Goal: Transaction & Acquisition: Obtain resource

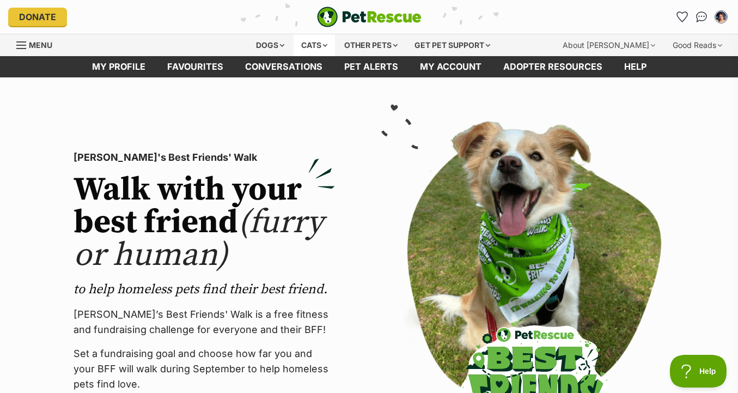
click at [309, 41] on div "Cats" at bounding box center [314, 45] width 41 height 22
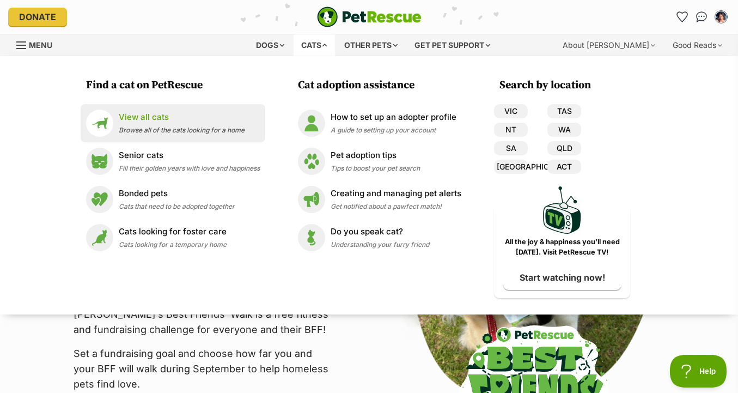
click at [237, 122] on p "View all cats" at bounding box center [182, 117] width 126 height 13
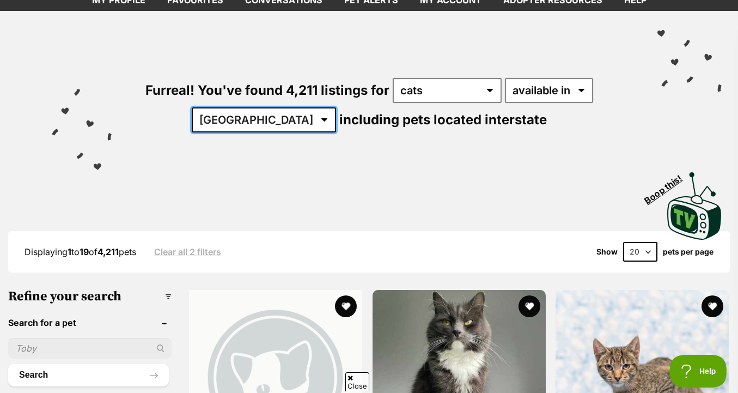
click at [275, 117] on select "[GEOGRAPHIC_DATA] [GEOGRAPHIC_DATA] [GEOGRAPHIC_DATA] [GEOGRAPHIC_DATA] [GEOGRA…" at bounding box center [264, 119] width 144 height 25
select select "VIC"
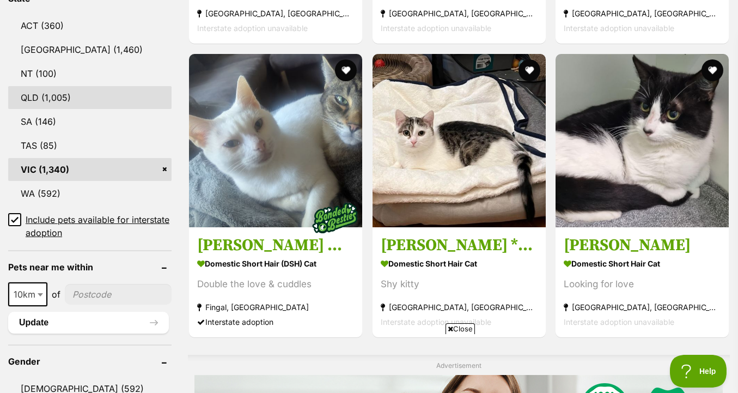
scroll to position [628, 0]
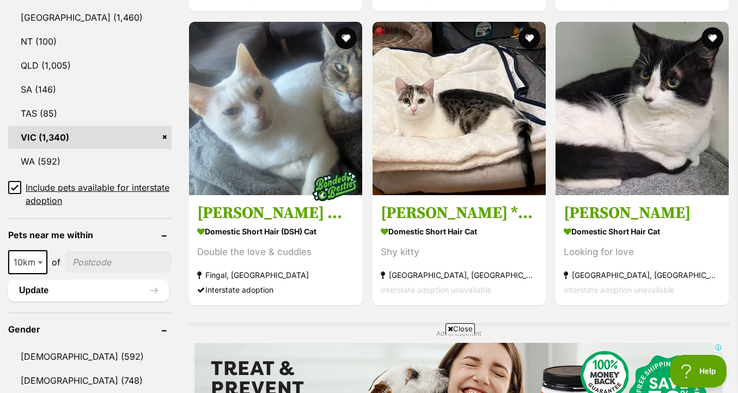
click at [37, 263] on span at bounding box center [41, 262] width 11 height 24
select select "25"
click at [89, 271] on input"] "postcode" at bounding box center [118, 262] width 105 height 21
click at [90, 268] on input"] "postcode" at bounding box center [118, 262] width 105 height 21
type input"] "3144"
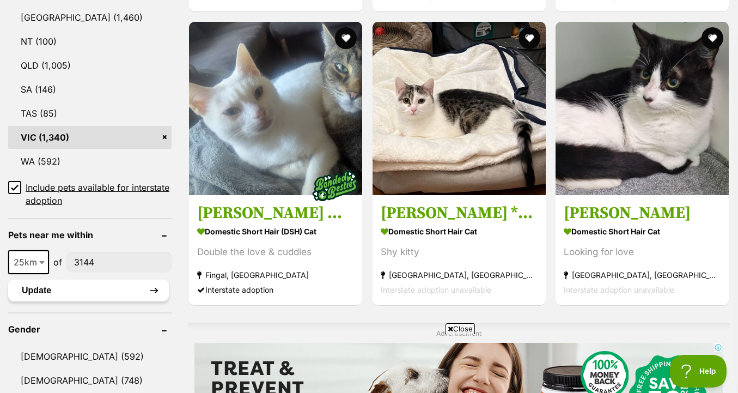
click at [101, 292] on button "Update" at bounding box center [88, 291] width 161 height 22
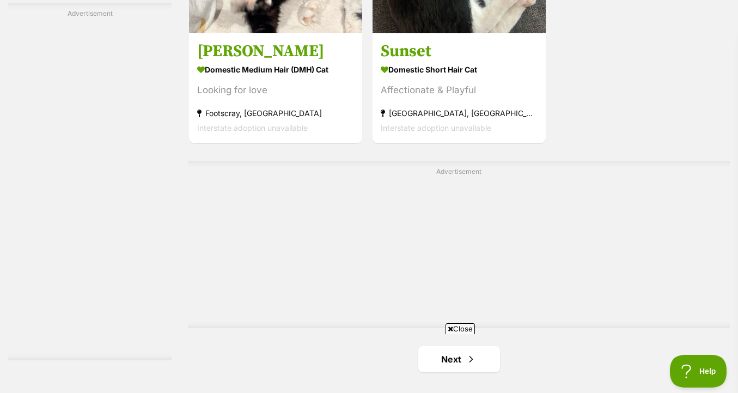
scroll to position [2846, 0]
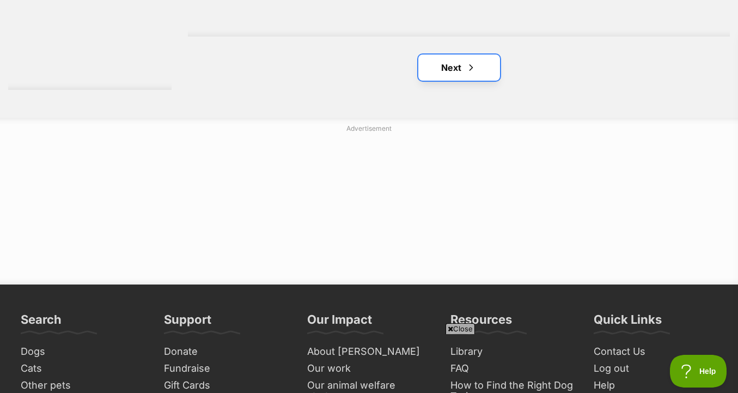
click at [486, 65] on link "Next" at bounding box center [460, 67] width 82 height 26
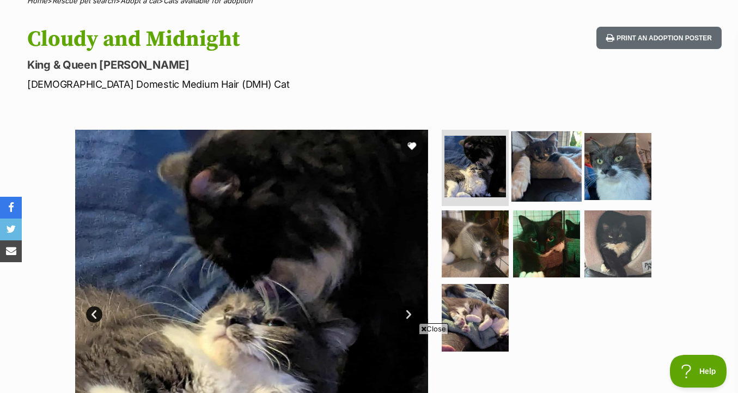
click at [540, 179] on img at bounding box center [547, 166] width 70 height 70
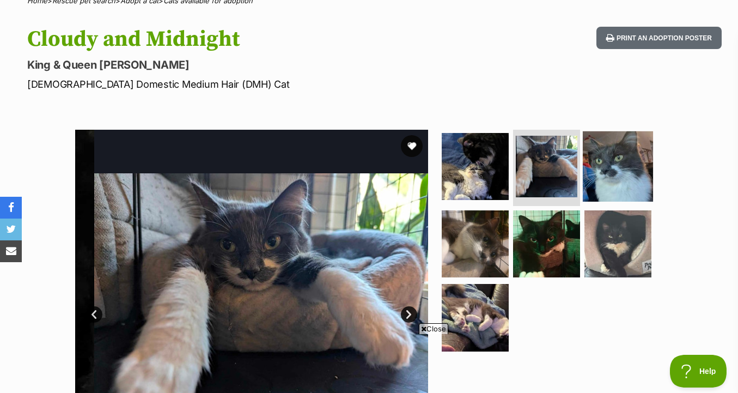
click at [607, 179] on img at bounding box center [618, 166] width 70 height 70
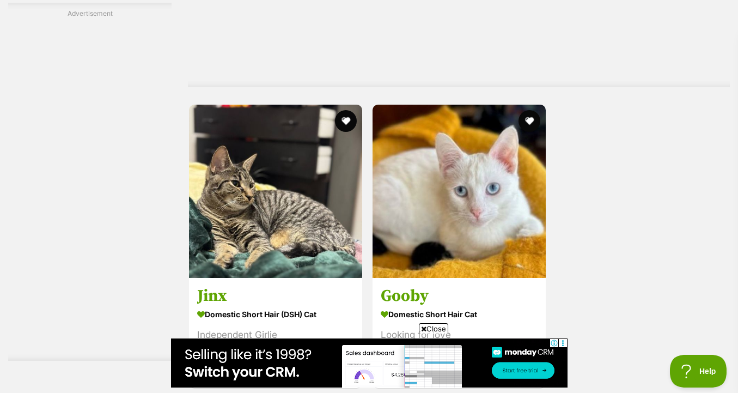
scroll to position [2626, 0]
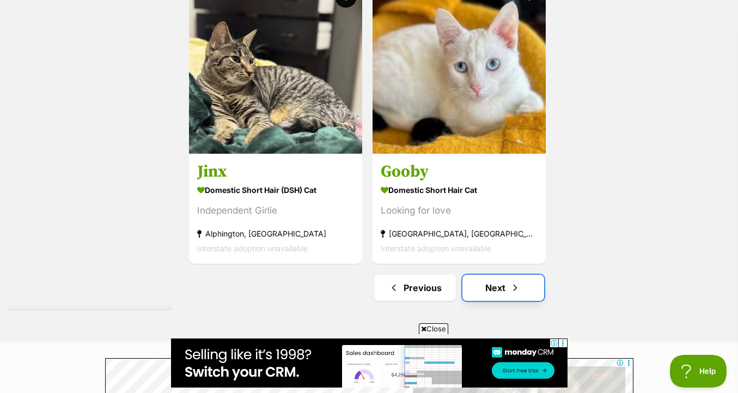
click at [485, 288] on link "Next" at bounding box center [504, 288] width 82 height 26
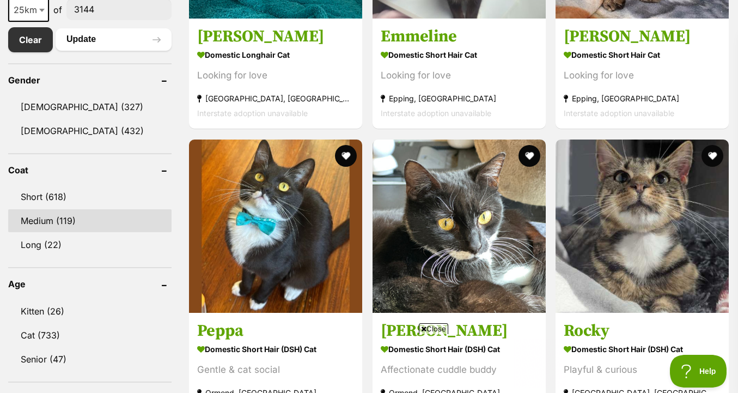
scroll to position [612, 0]
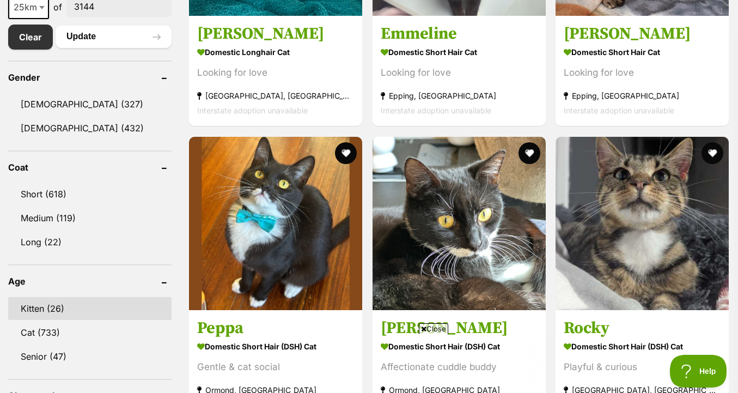
click at [87, 304] on link "Kitten (26)" at bounding box center [89, 308] width 163 height 23
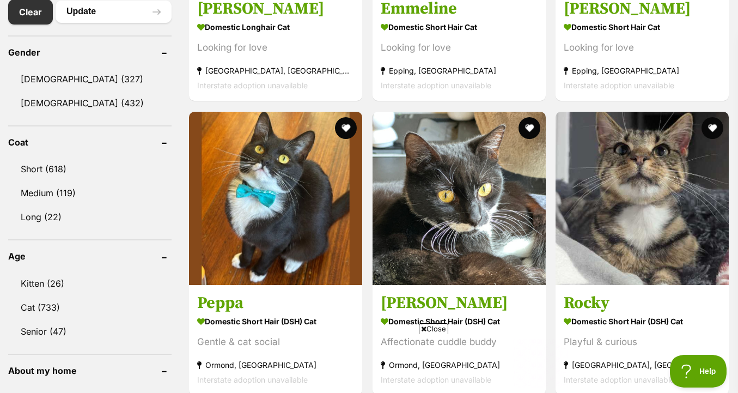
scroll to position [643, 0]
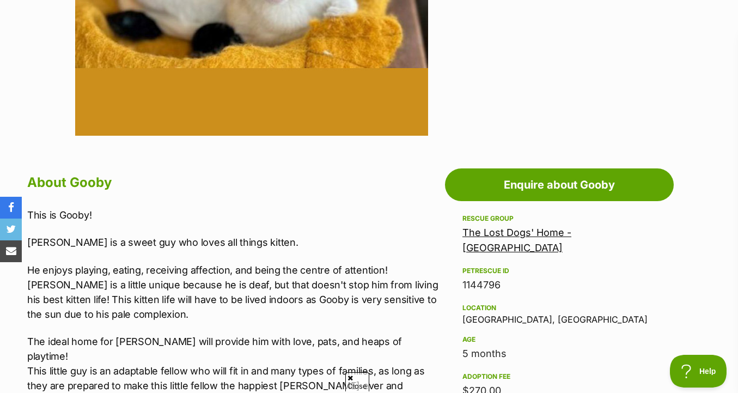
scroll to position [453, 0]
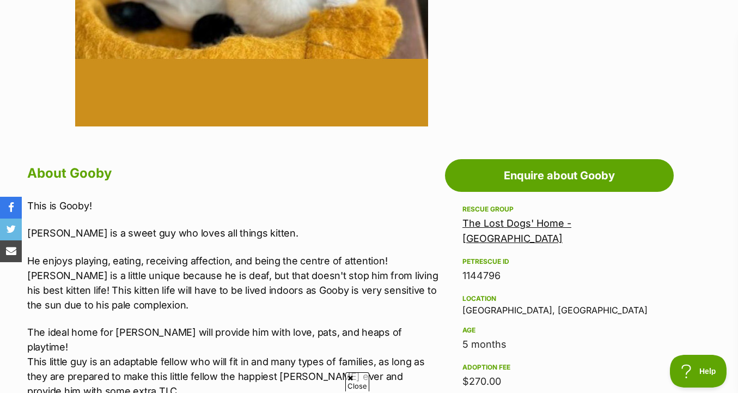
click at [543, 221] on link "The Lost Dogs' Home - [GEOGRAPHIC_DATA]" at bounding box center [517, 230] width 109 height 27
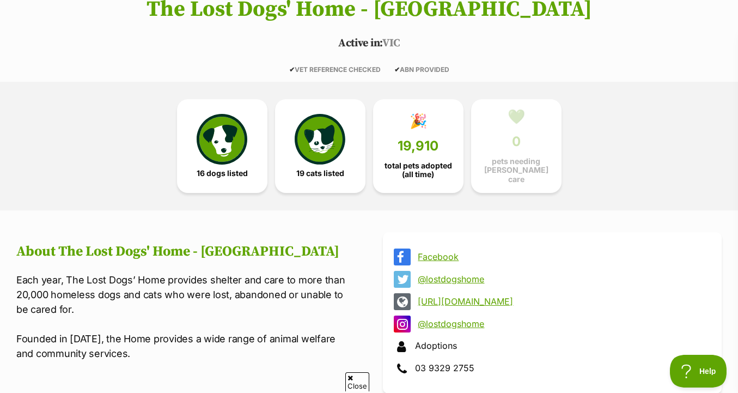
scroll to position [225, 0]
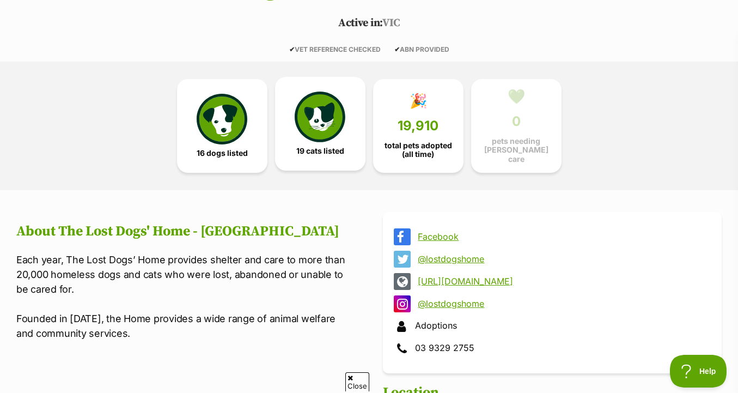
click at [317, 142] on link "19 cats listed" at bounding box center [320, 124] width 90 height 94
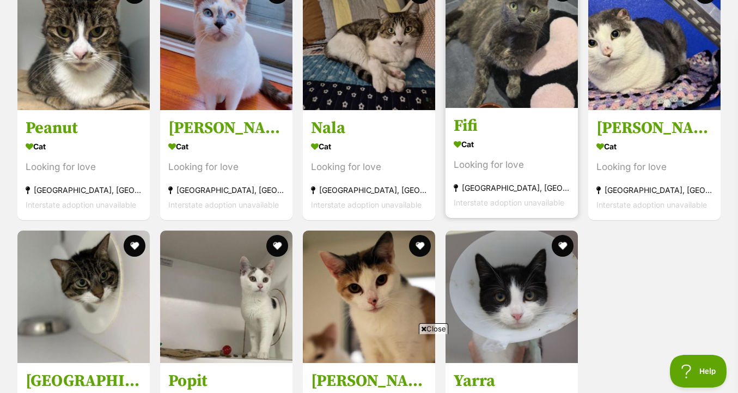
scroll to position [1457, 0]
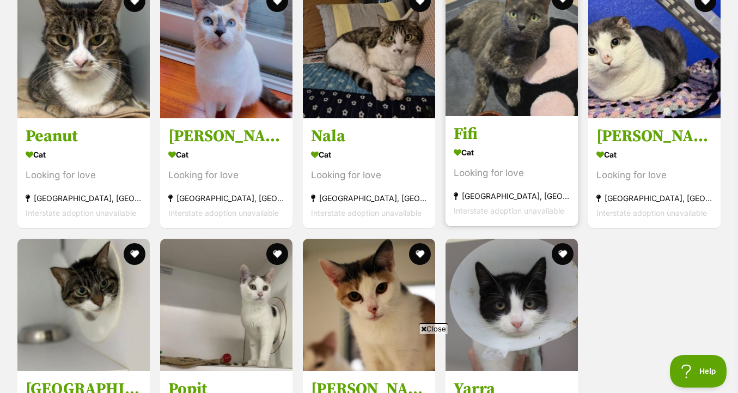
click at [526, 116] on link "Fifi Cat Looking for love [GEOGRAPHIC_DATA], [GEOGRAPHIC_DATA] Interstate adopt…" at bounding box center [512, 171] width 132 height 111
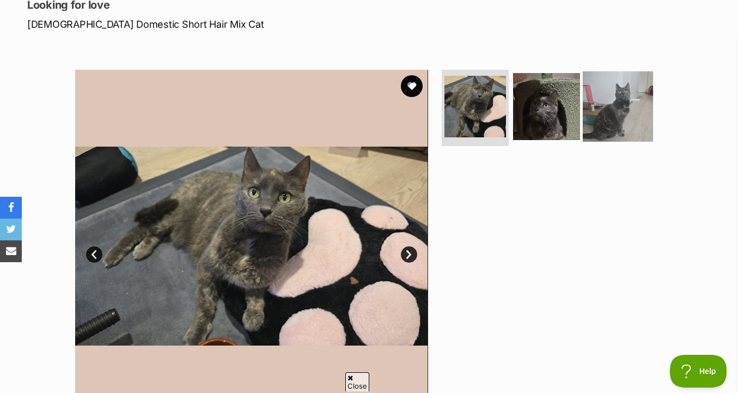
click at [622, 116] on img at bounding box center [618, 106] width 70 height 70
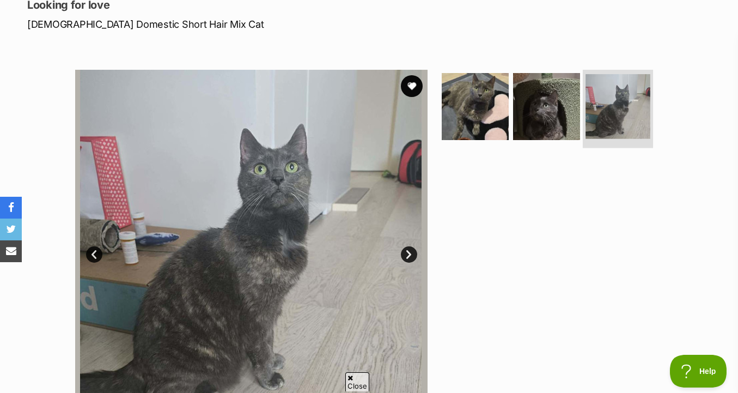
scroll to position [637, 0]
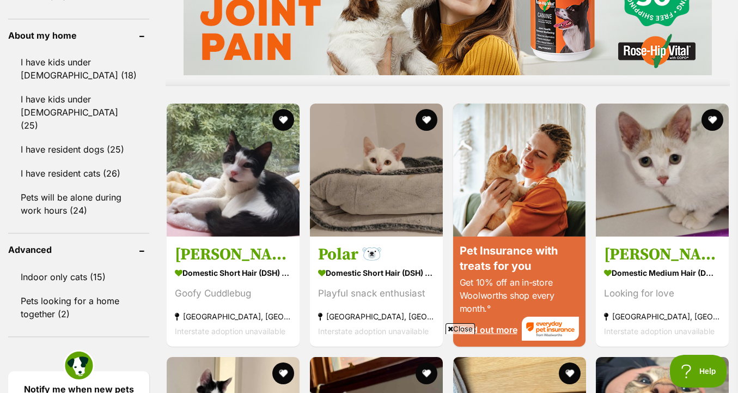
scroll to position [1199, 0]
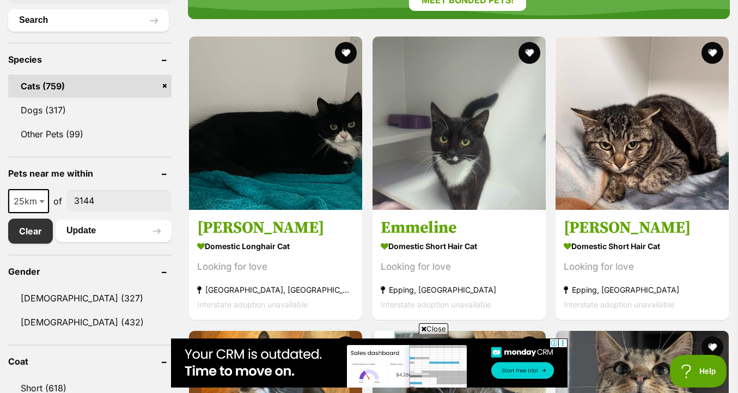
scroll to position [410, 0]
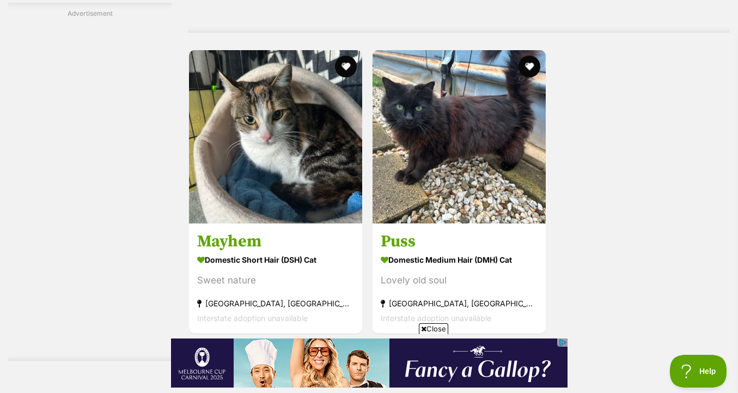
scroll to position [2663, 0]
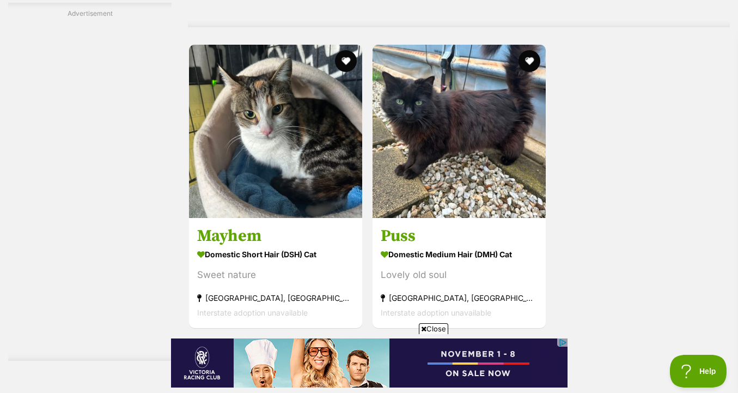
click at [487, 340] on link "Next" at bounding box center [504, 353] width 82 height 26
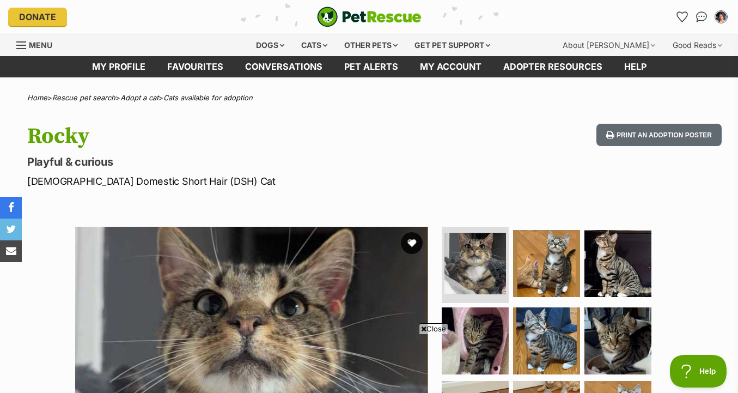
scroll to position [200, 0]
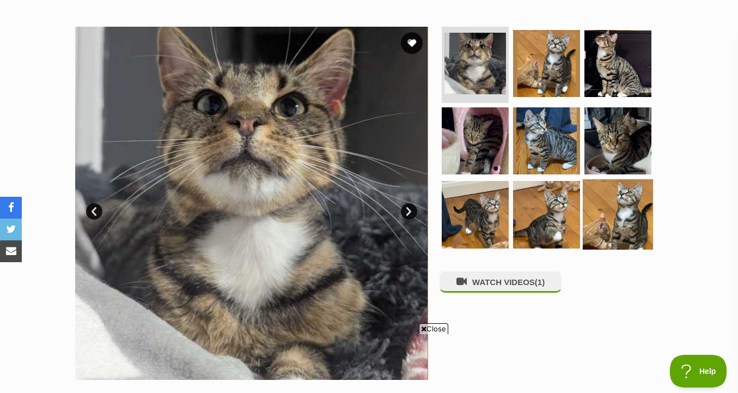
click at [598, 225] on img at bounding box center [618, 214] width 70 height 70
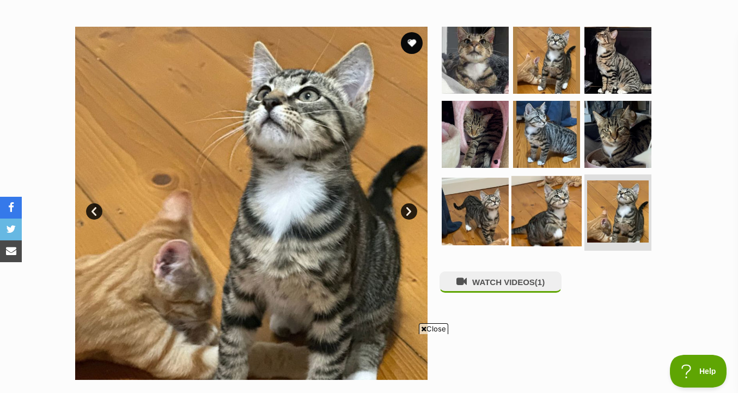
click at [551, 212] on img at bounding box center [547, 211] width 70 height 70
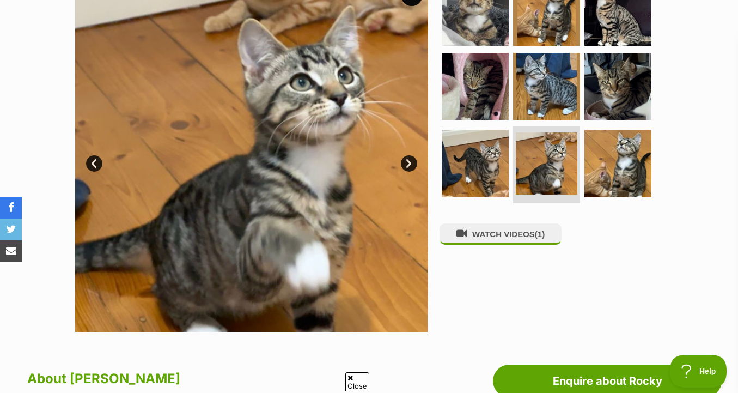
scroll to position [210, 0]
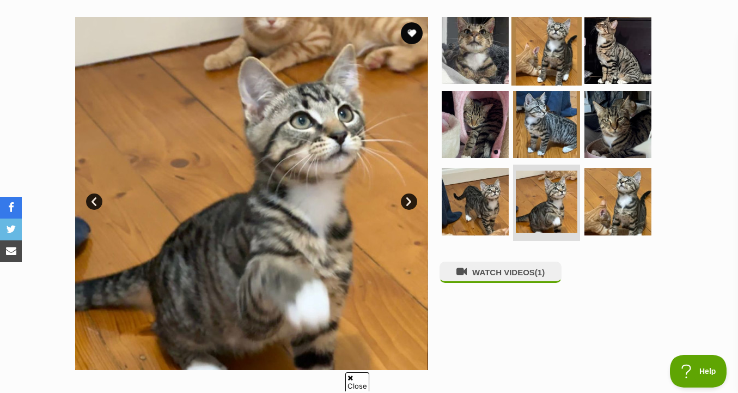
click at [528, 81] on img at bounding box center [547, 50] width 70 height 70
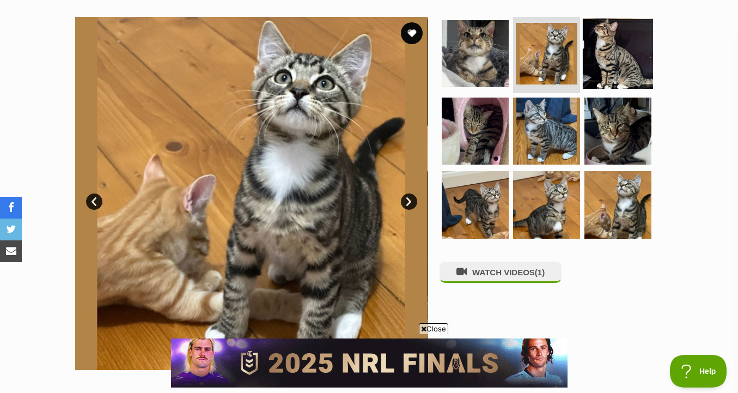
scroll to position [0, 0]
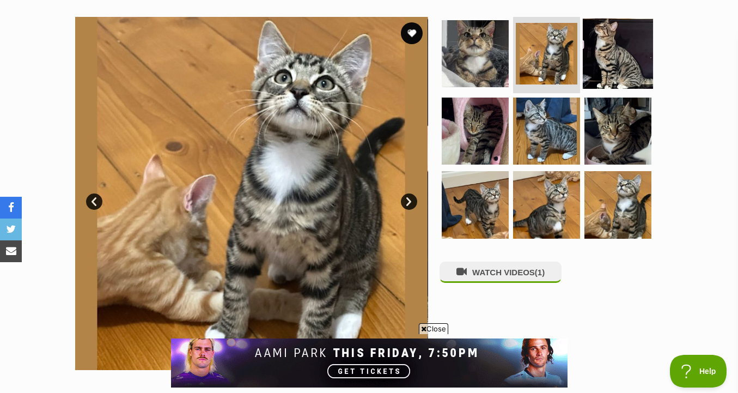
click at [601, 74] on img at bounding box center [618, 54] width 70 height 70
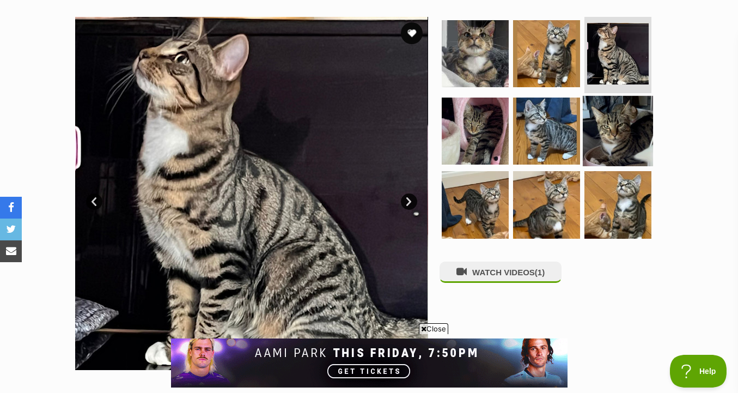
click at [609, 123] on img at bounding box center [618, 130] width 70 height 70
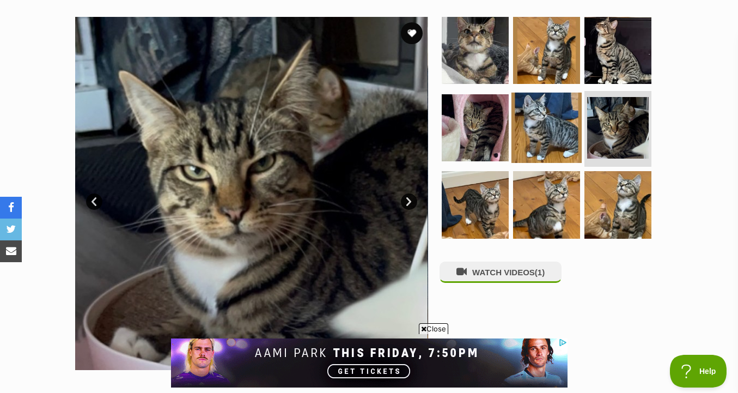
click at [536, 138] on img at bounding box center [547, 127] width 70 height 70
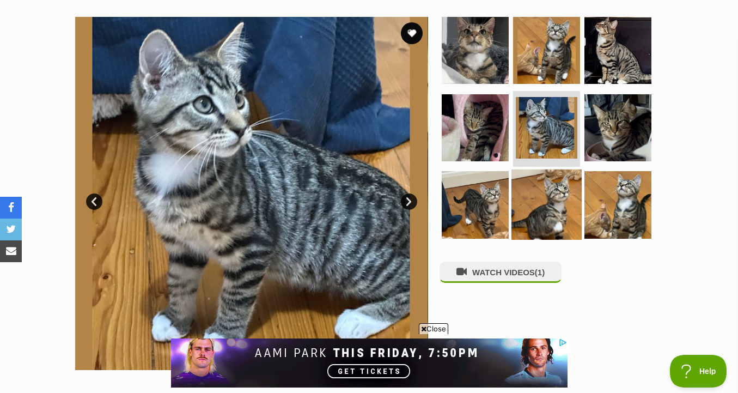
click at [523, 211] on img at bounding box center [547, 204] width 70 height 70
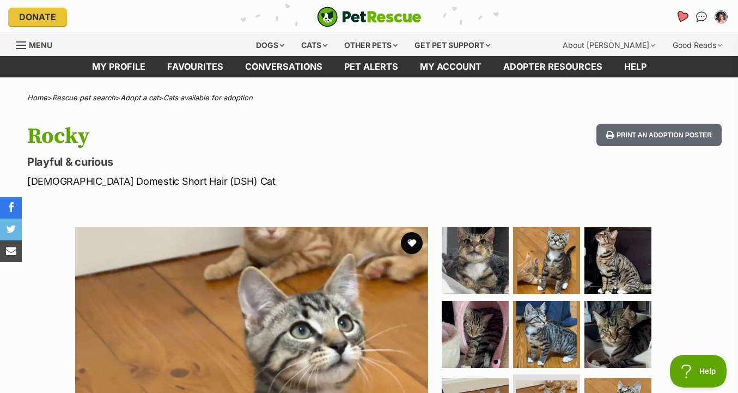
click at [682, 25] on link "Favourites" at bounding box center [682, 17] width 22 height 22
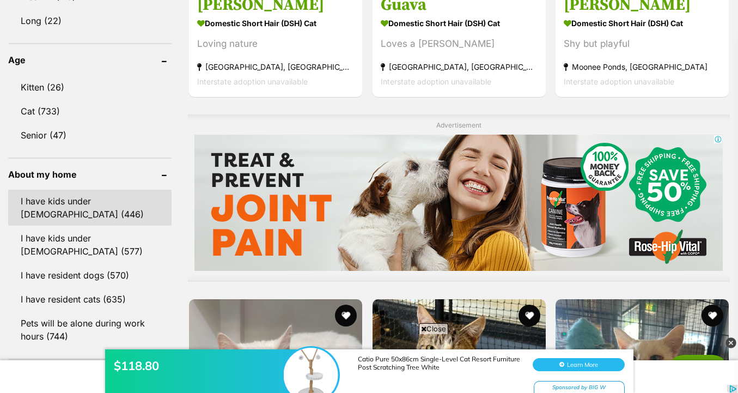
scroll to position [705, 0]
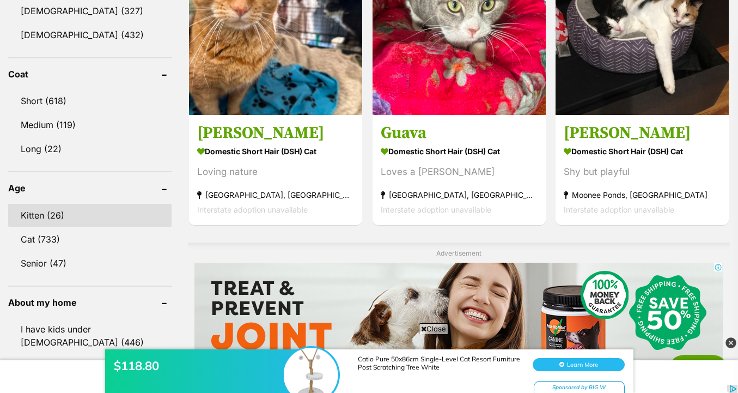
click at [66, 211] on link "Kitten (26)" at bounding box center [89, 215] width 163 height 23
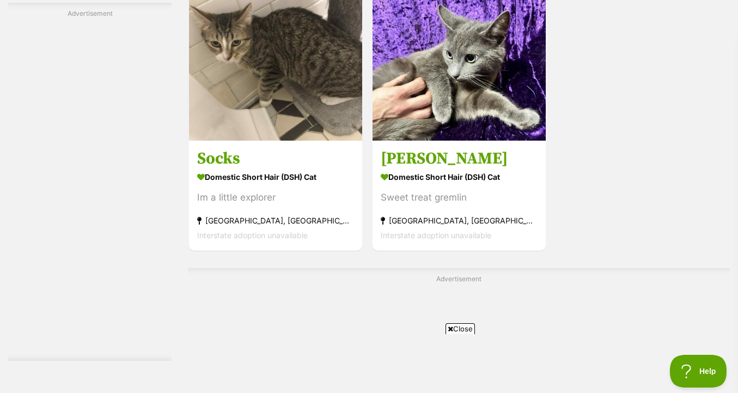
scroll to position [2767, 0]
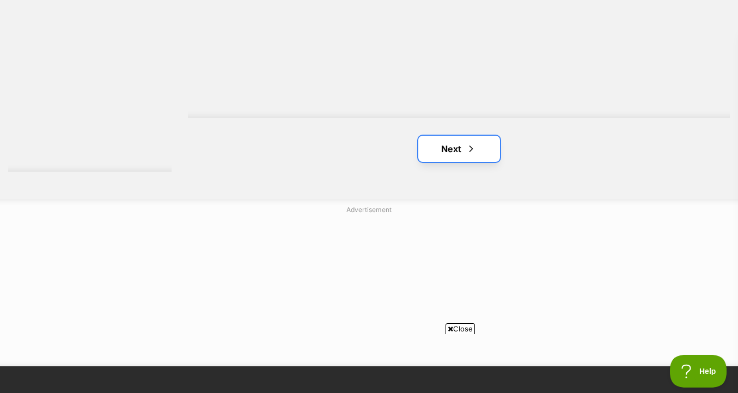
click at [479, 150] on link "Next" at bounding box center [460, 149] width 82 height 26
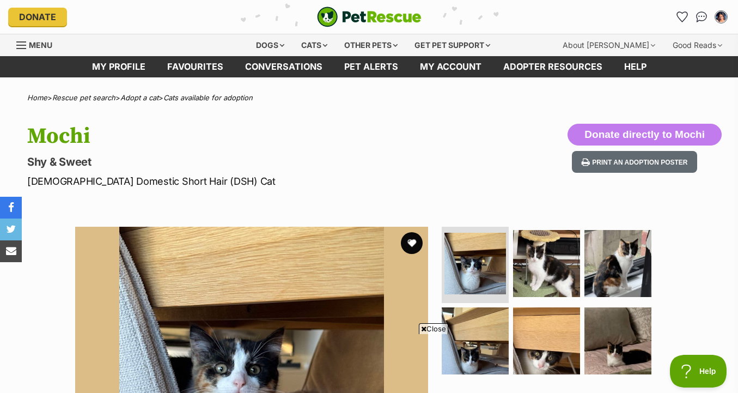
scroll to position [218, 0]
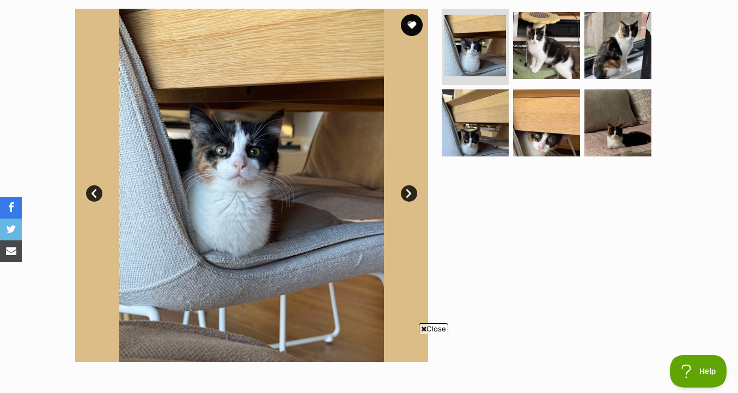
click at [535, 131] on img at bounding box center [546, 122] width 67 height 67
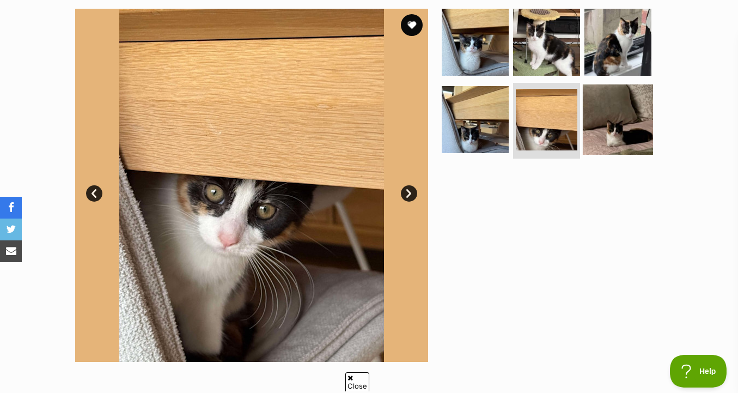
click at [621, 121] on img at bounding box center [618, 119] width 70 height 70
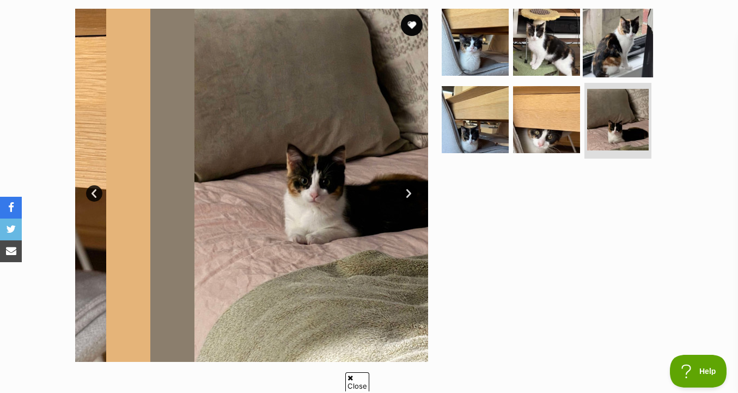
scroll to position [0, 0]
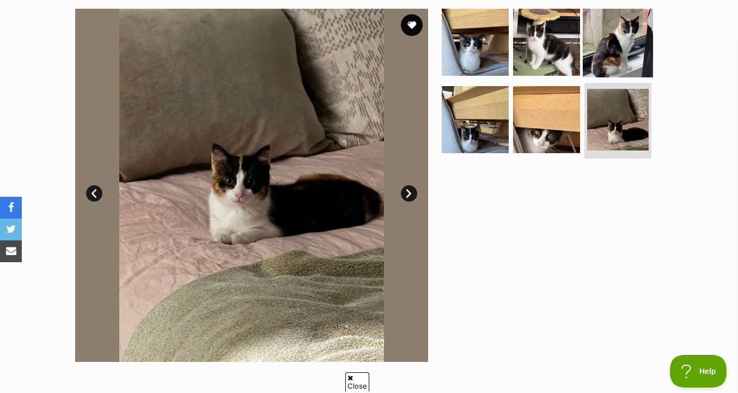
click at [621, 60] on img at bounding box center [618, 42] width 70 height 70
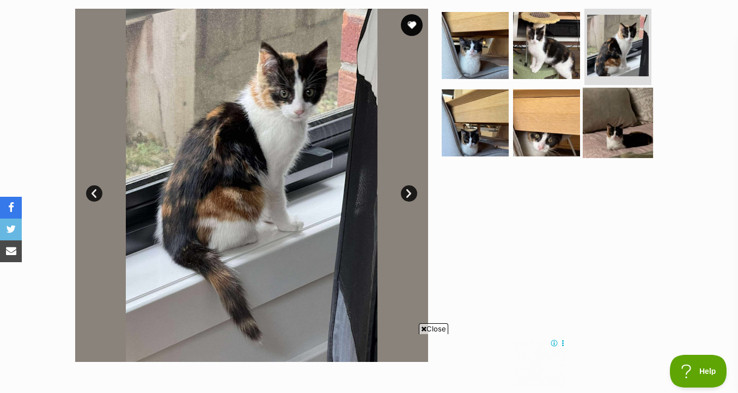
click at [583, 135] on img at bounding box center [618, 122] width 70 height 70
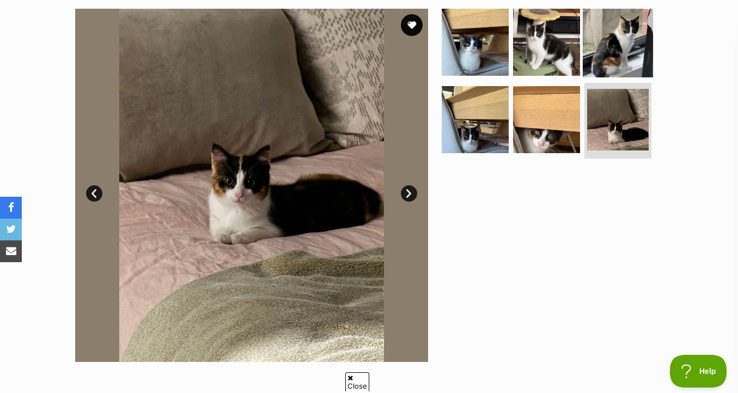
click at [627, 55] on img at bounding box center [618, 42] width 70 height 70
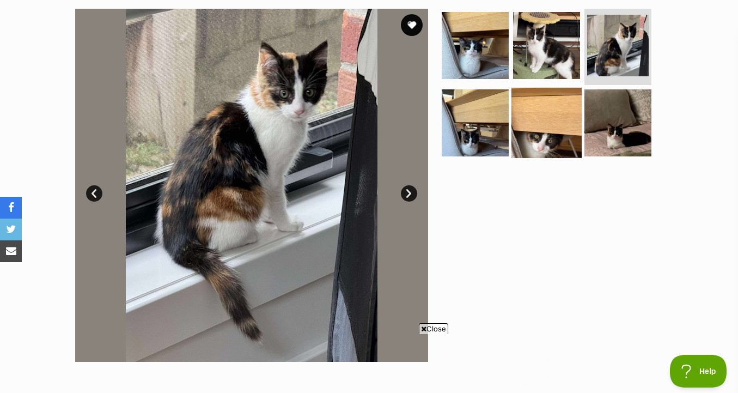
click at [566, 103] on img at bounding box center [547, 122] width 70 height 70
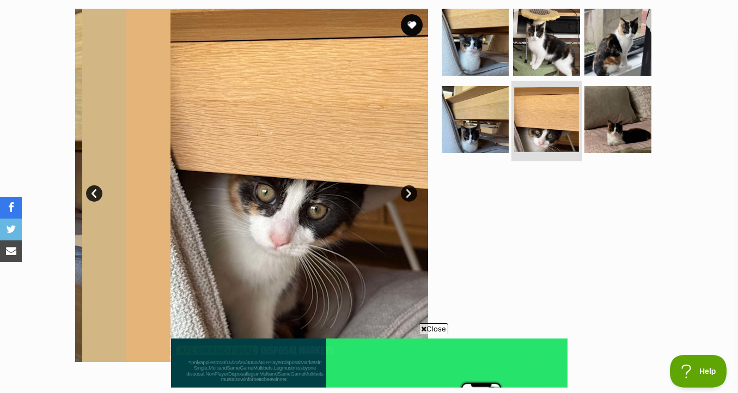
click at [538, 96] on img at bounding box center [546, 119] width 65 height 65
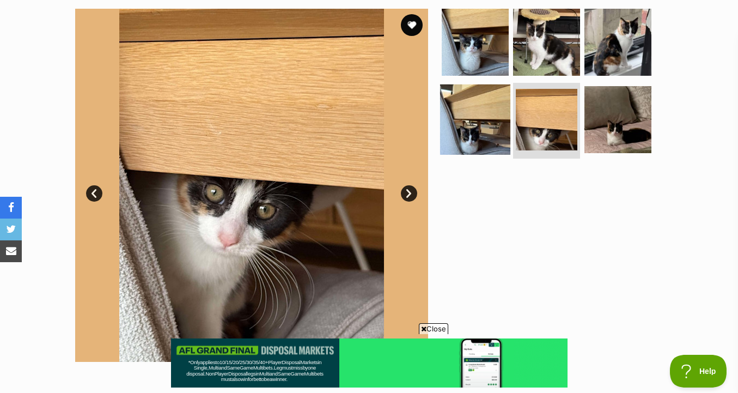
click at [490, 111] on img at bounding box center [475, 119] width 70 height 70
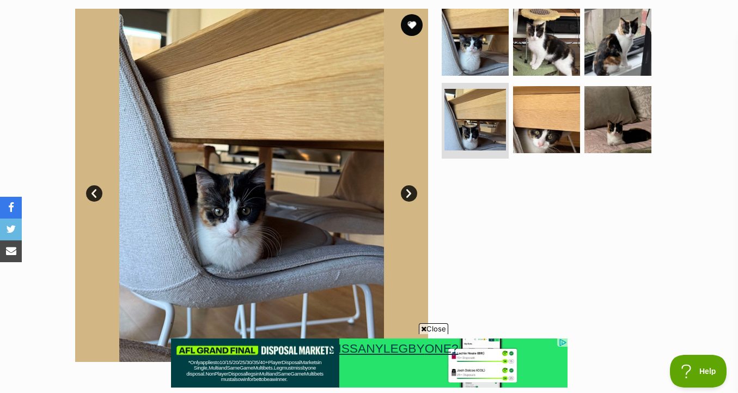
click at [511, 56] on ul at bounding box center [551, 86] width 223 height 155
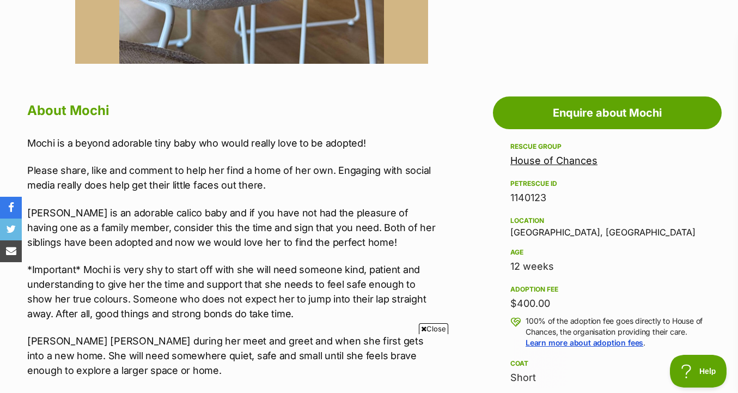
click at [582, 168] on div "House of Chances" at bounding box center [608, 160] width 194 height 15
click at [582, 161] on link "House of Chances" at bounding box center [554, 160] width 87 height 11
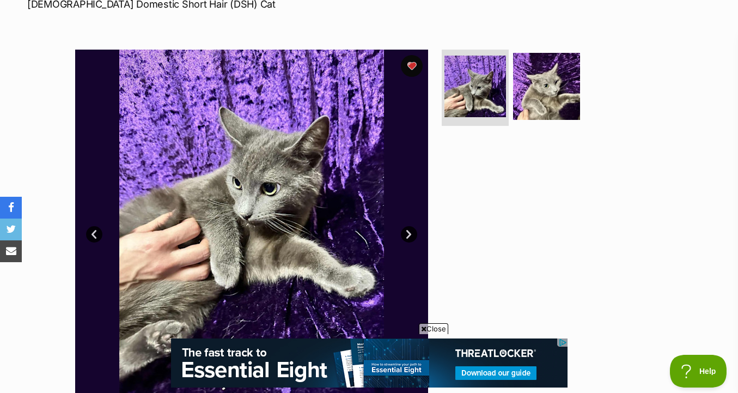
scroll to position [186, 0]
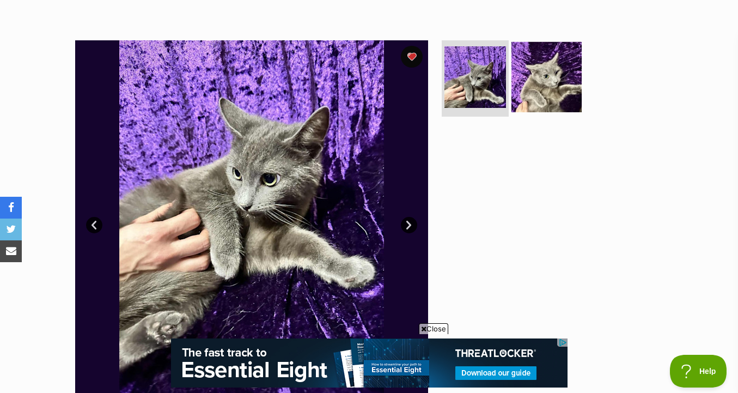
click at [542, 90] on img at bounding box center [547, 77] width 70 height 70
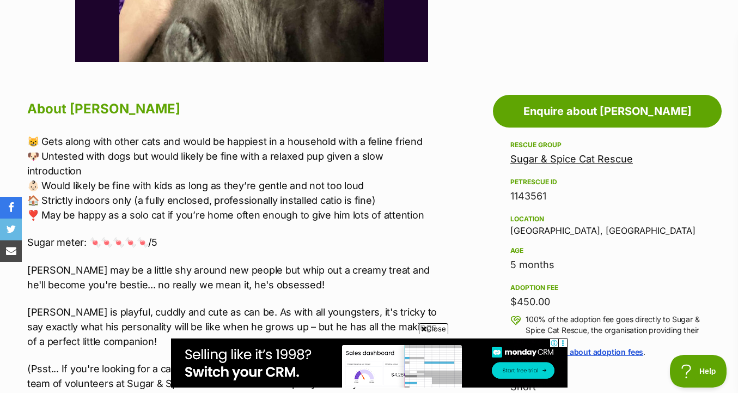
scroll to position [525, 0]
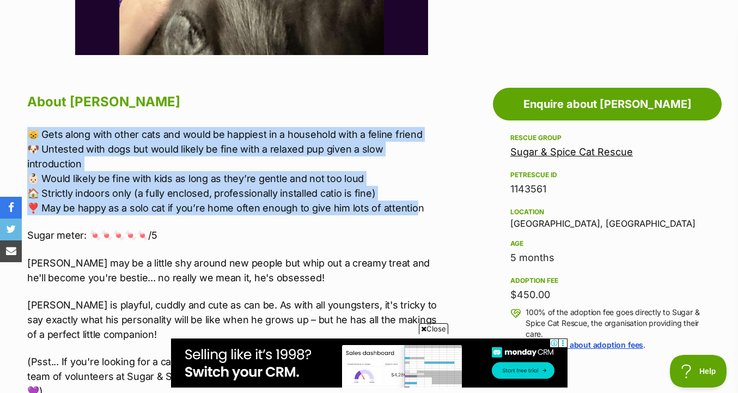
drag, startPoint x: 410, startPoint y: 126, endPoint x: 410, endPoint y: 199, distance: 73.6
click at [410, 199] on p "😸 Gets along with other cats and would be happiest in a household with a feline…" at bounding box center [233, 171] width 413 height 88
drag, startPoint x: 420, startPoint y: 202, endPoint x: 435, endPoint y: 119, distance: 83.7
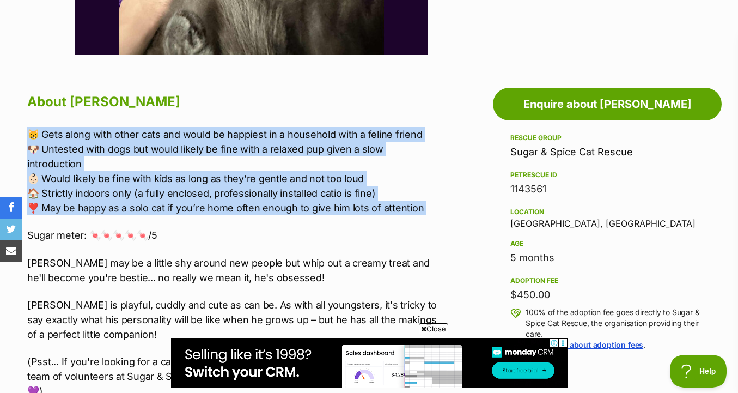
drag, startPoint x: 435, startPoint y: 119, endPoint x: 435, endPoint y: 195, distance: 75.2
click at [435, 195] on p "😸 Gets along with other cats and would be happiest in a household with a feline…" at bounding box center [233, 171] width 413 height 88
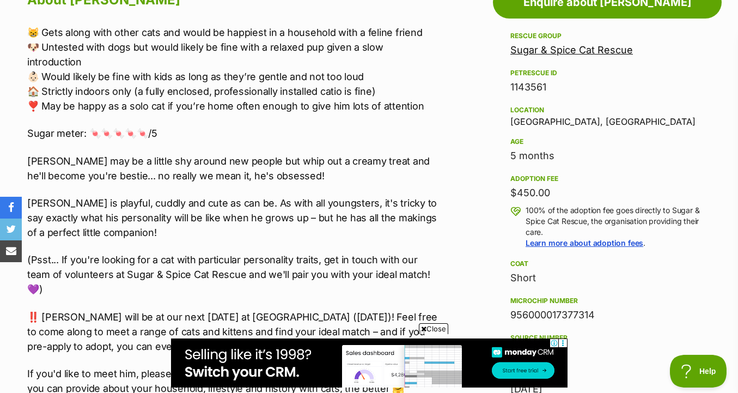
scroll to position [643, 0]
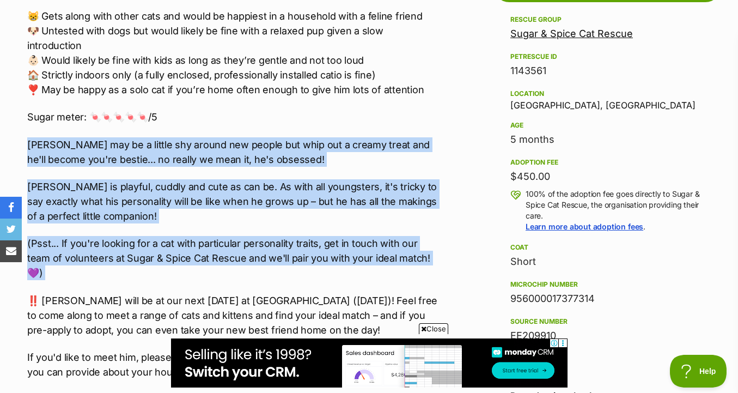
drag, startPoint x: 429, startPoint y: 99, endPoint x: 426, endPoint y: 253, distance: 153.7
click at [426, 253] on div "😸 Gets along with other cats and would be happiest in a household with a feline…" at bounding box center [233, 194] width 413 height 371
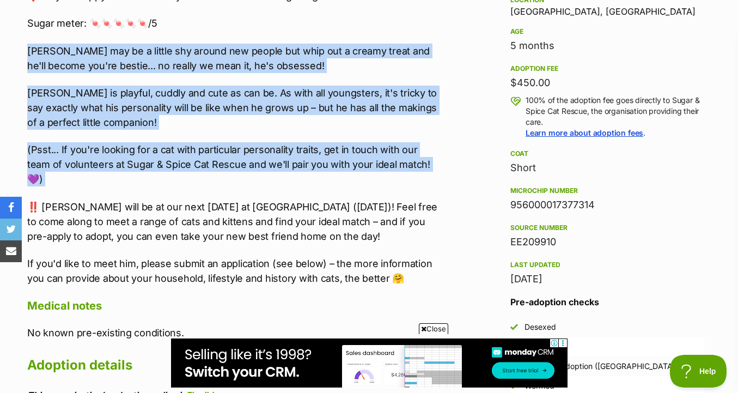
click at [439, 86] on p "Tim Tam is playful, cuddly and cute as can be. As with all youngsters, it's tri…" at bounding box center [233, 108] width 413 height 44
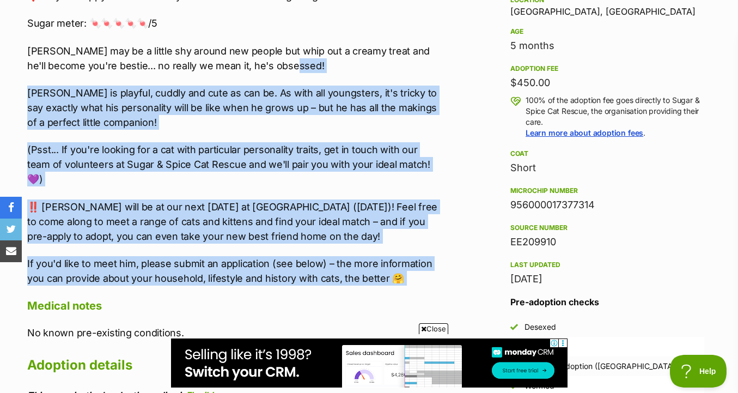
drag, startPoint x: 440, startPoint y: 51, endPoint x: 421, endPoint y: 263, distance: 212.9
click at [421, 263] on div "About Tim Tam 😸 Gets along with other cats and would be happiest in a household…" at bounding box center [233, 239] width 413 height 723
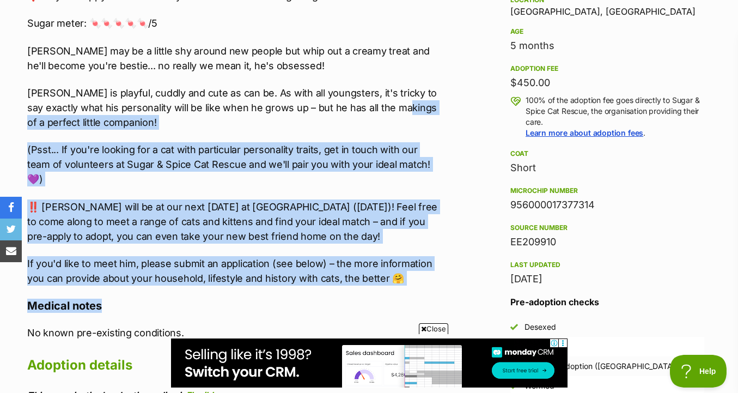
drag, startPoint x: 416, startPoint y: 275, endPoint x: 419, endPoint y: 89, distance: 186.4
click at [419, 89] on div "About Tim Tam 😸 Gets along with other cats and would be happiest in a household…" at bounding box center [233, 239] width 413 height 723
click at [419, 89] on p "Tim Tam is playful, cuddly and cute as can be. As with all youngsters, it's tri…" at bounding box center [233, 108] width 413 height 44
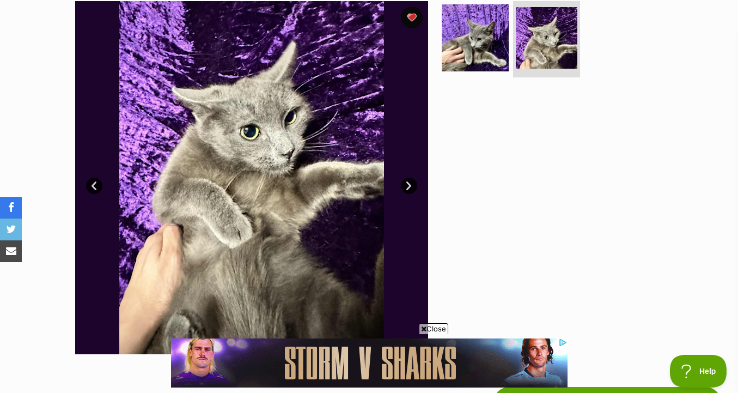
scroll to position [211, 0]
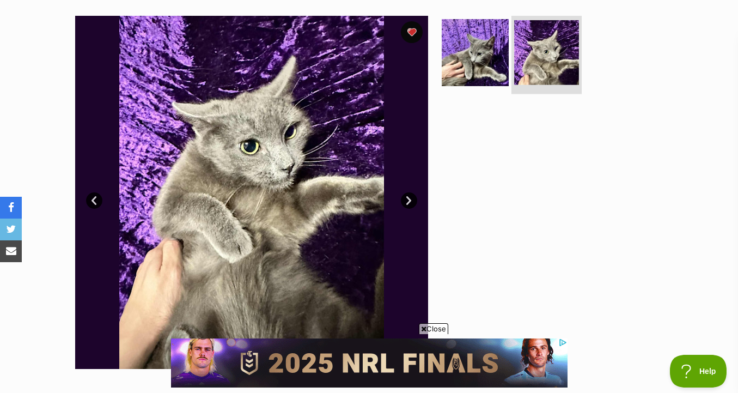
click at [536, 54] on img at bounding box center [546, 52] width 65 height 65
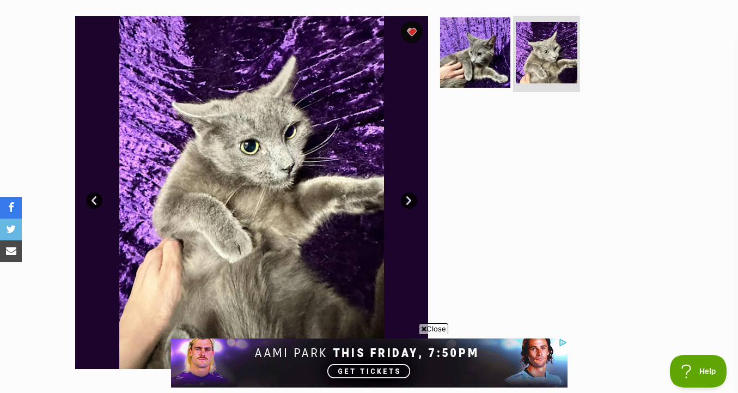
click at [486, 60] on img at bounding box center [475, 52] width 70 height 70
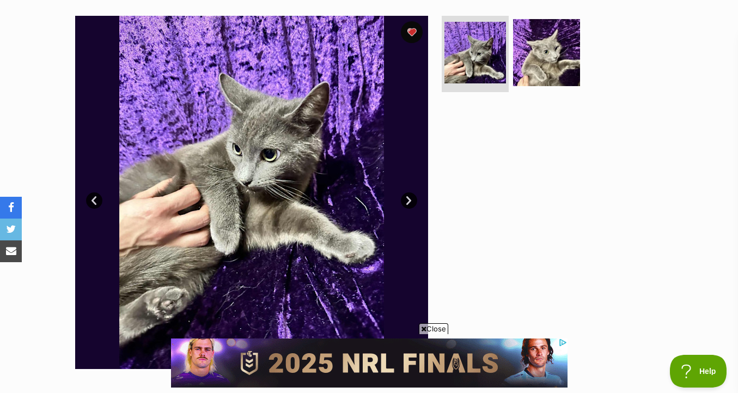
click at [405, 199] on link "Next" at bounding box center [409, 200] width 16 height 16
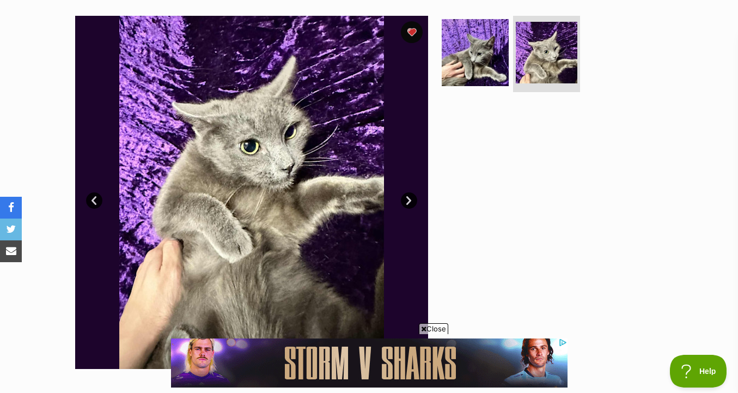
click at [405, 199] on link "Next" at bounding box center [409, 200] width 16 height 16
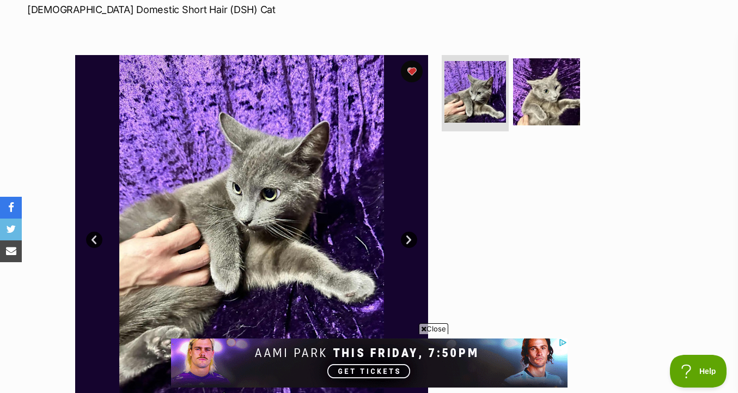
scroll to position [0, 0]
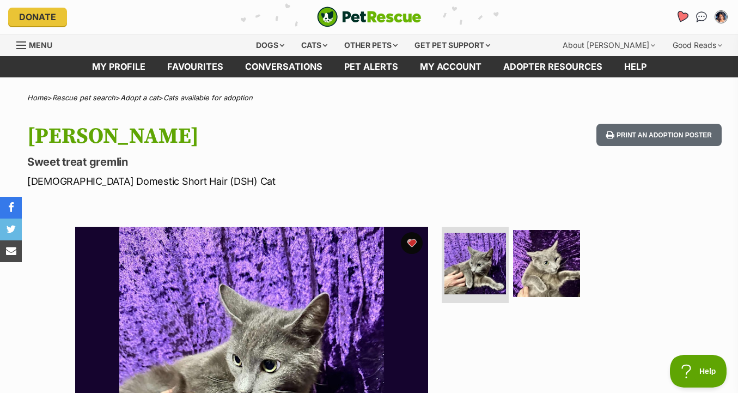
click at [689, 21] on link "Favourites" at bounding box center [682, 17] width 22 height 22
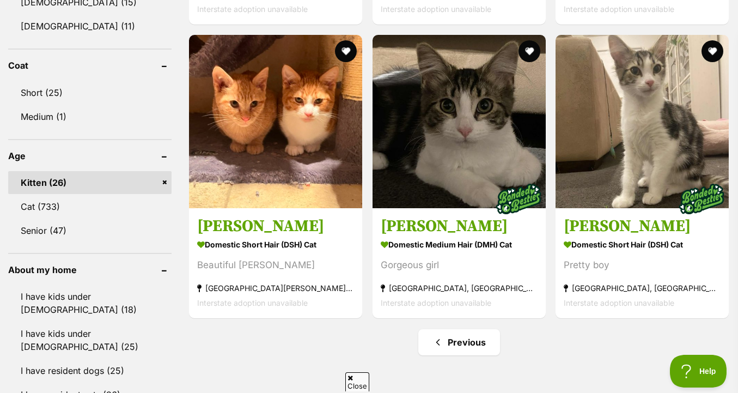
scroll to position [706, 0]
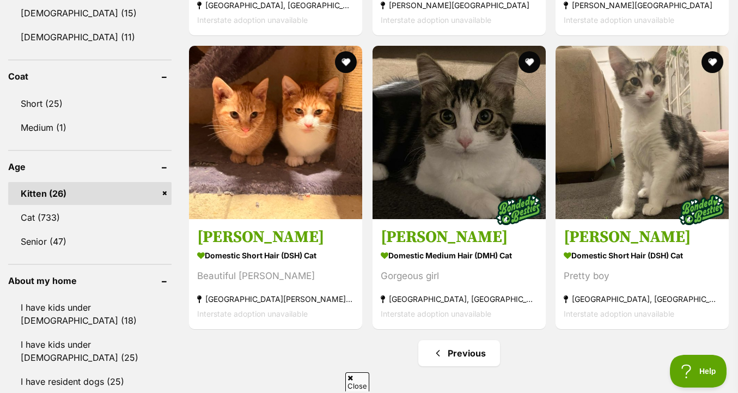
click at [456, 334] on div "Bonded pets Two is always better than one. Bring home twice the love! Meet bond…" at bounding box center [459, 320] width 542 height 1343
click at [466, 340] on link "Previous" at bounding box center [460, 353] width 82 height 26
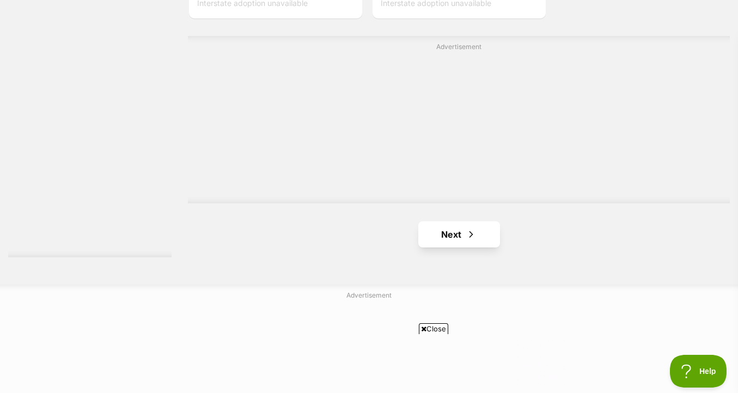
scroll to position [2632, 0]
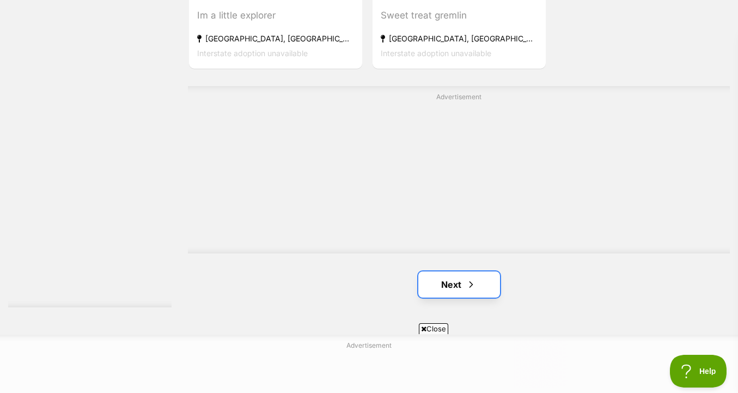
click at [481, 286] on link "Next" at bounding box center [460, 284] width 82 height 26
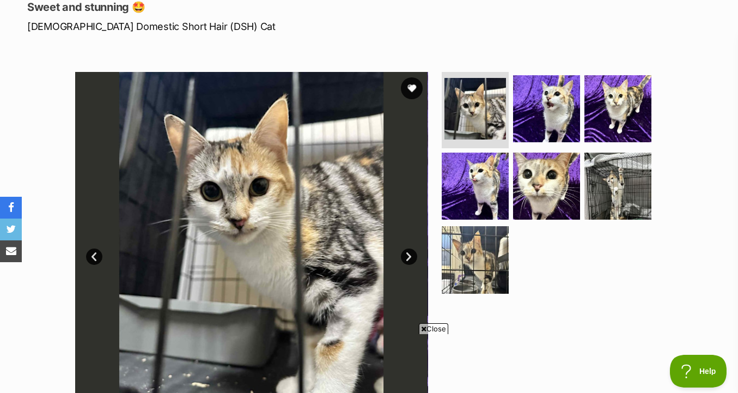
scroll to position [154, 0]
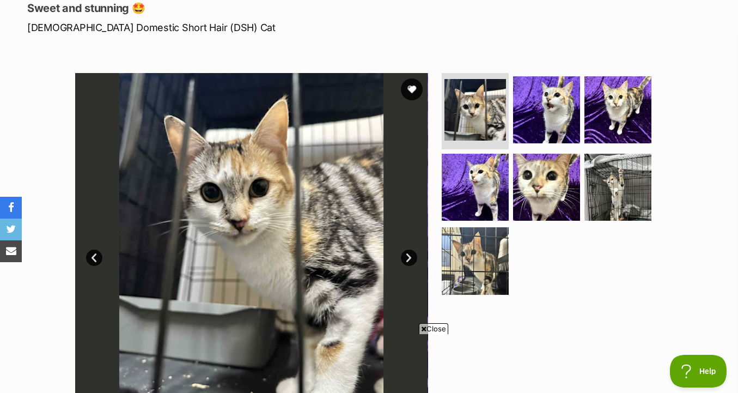
click at [588, 104] on img at bounding box center [618, 109] width 67 height 67
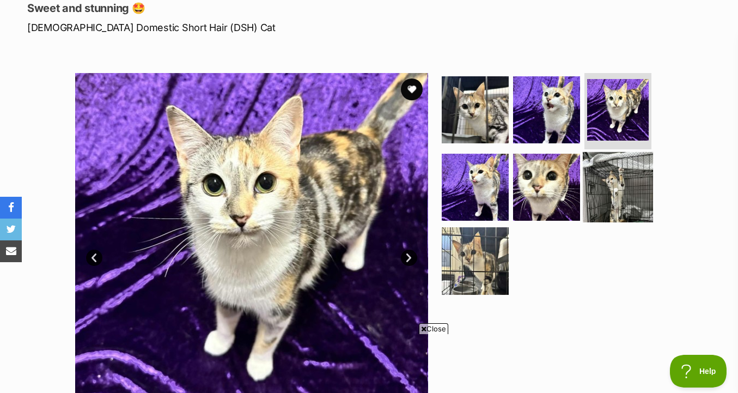
click at [617, 171] on img at bounding box center [618, 187] width 70 height 70
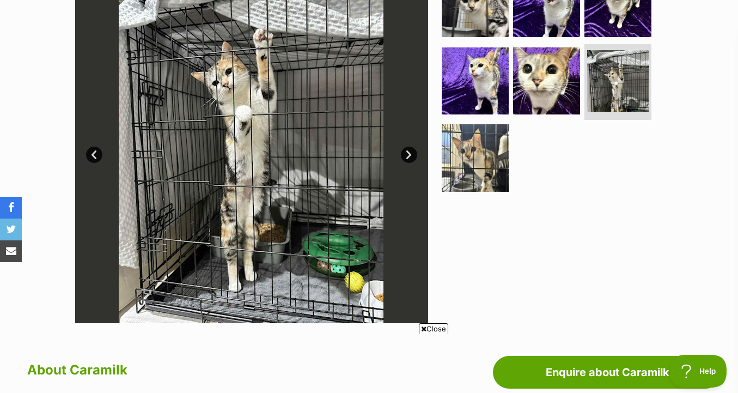
scroll to position [258, 0]
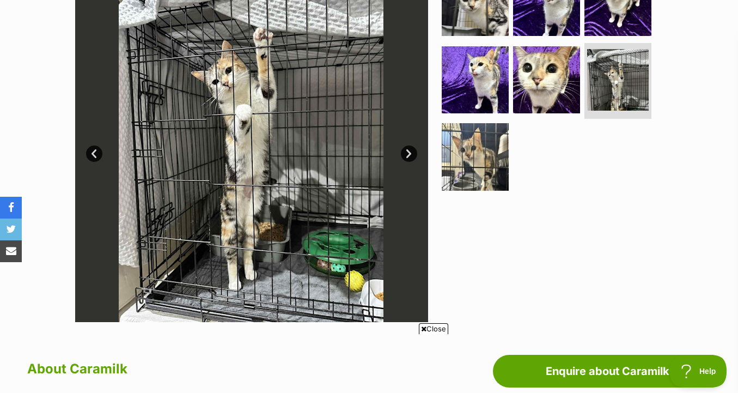
click at [471, 191] on ul at bounding box center [551, 83] width 223 height 228
click at [480, 179] on img at bounding box center [475, 157] width 70 height 70
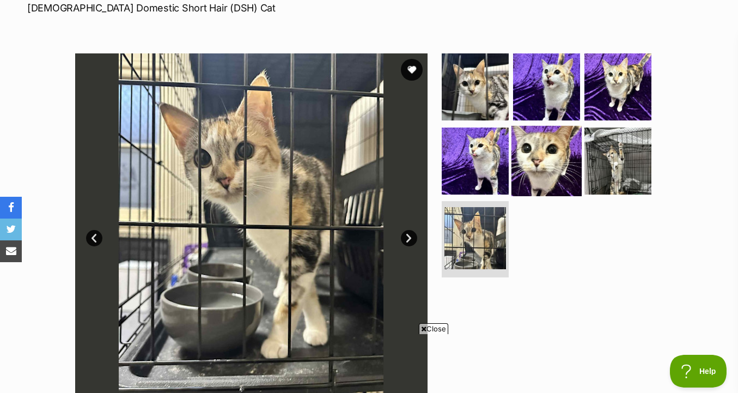
scroll to position [176, 0]
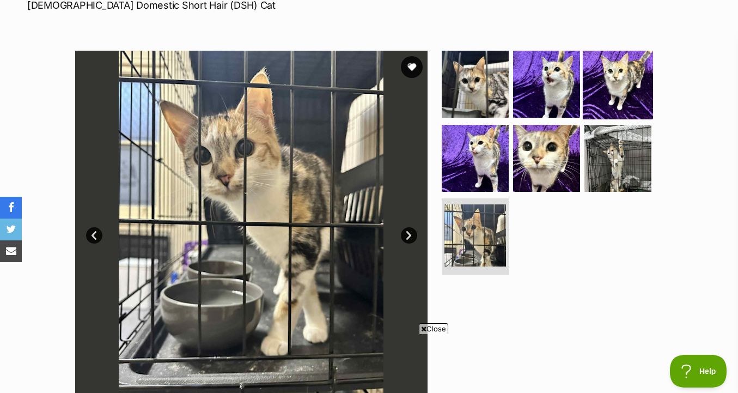
click at [587, 103] on img at bounding box center [618, 84] width 70 height 70
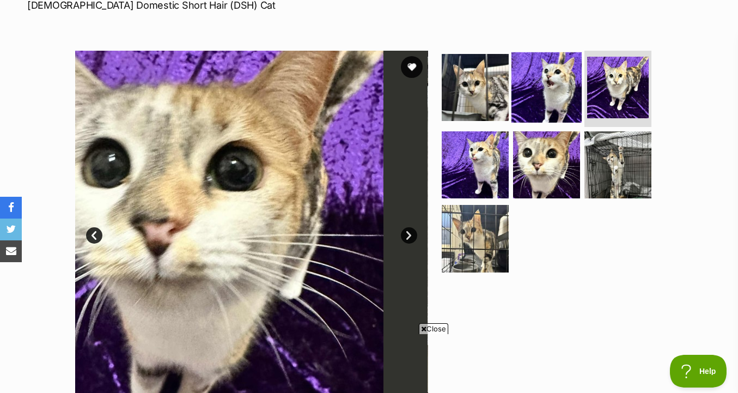
click at [563, 95] on img at bounding box center [547, 87] width 70 height 70
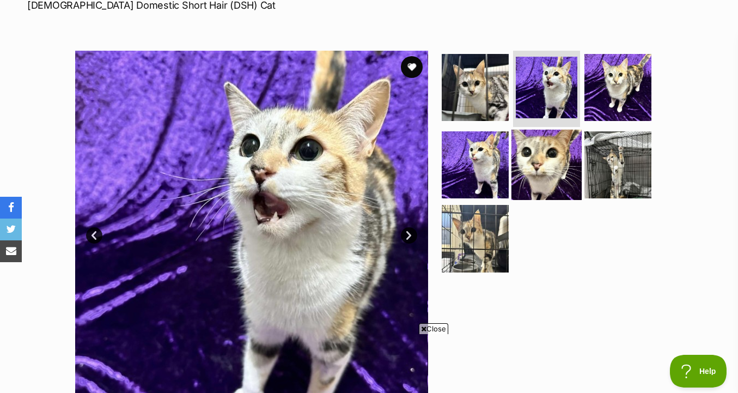
click at [558, 163] on img at bounding box center [547, 164] width 70 height 70
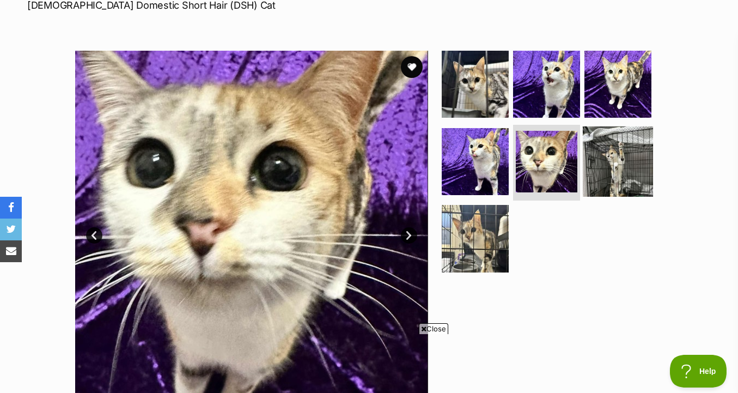
click at [609, 179] on img at bounding box center [618, 161] width 70 height 70
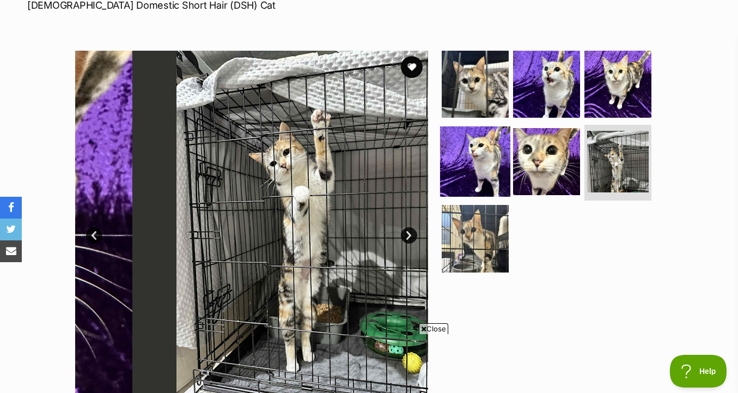
click at [481, 167] on img at bounding box center [475, 161] width 70 height 70
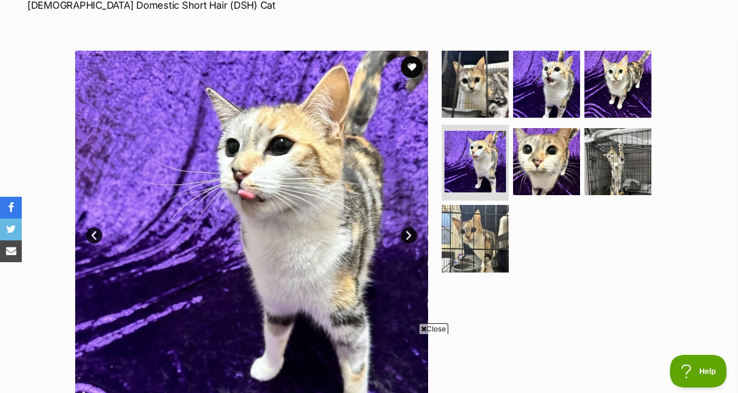
click at [512, 229] on ul at bounding box center [551, 165] width 223 height 228
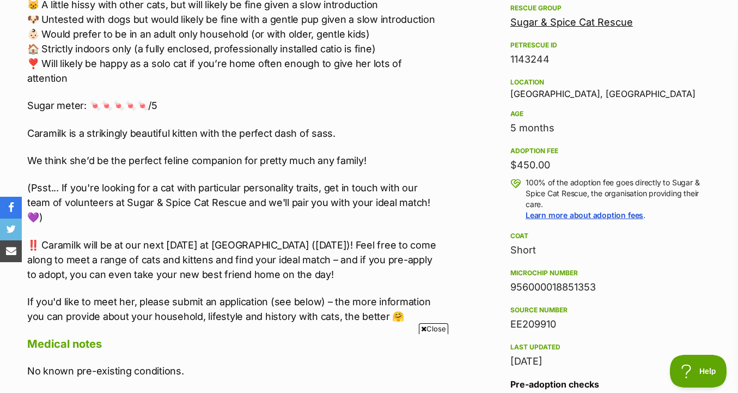
scroll to position [655, 0]
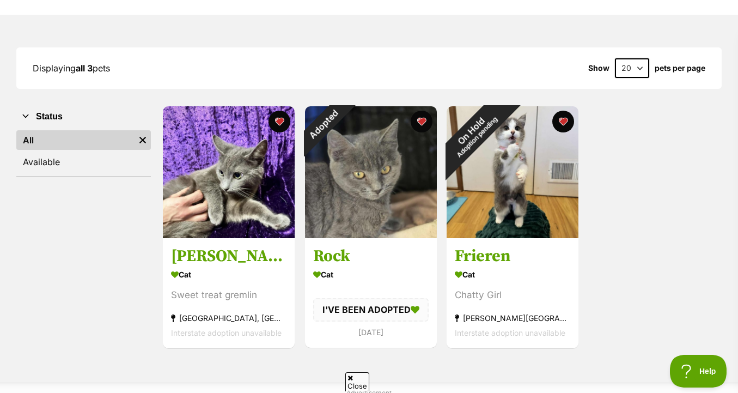
scroll to position [118, 0]
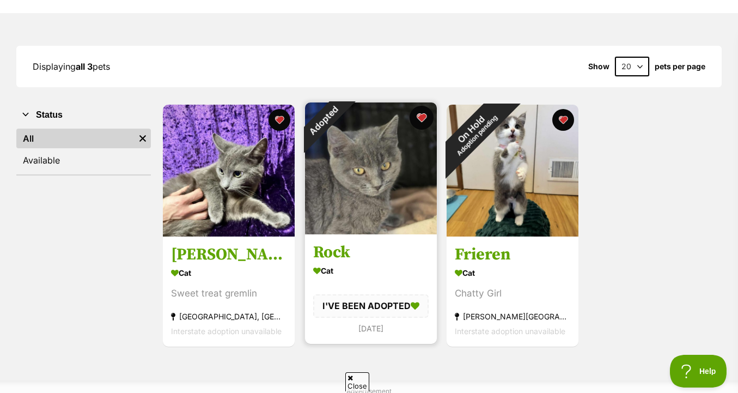
click at [426, 117] on button "favourite" at bounding box center [421, 118] width 24 height 24
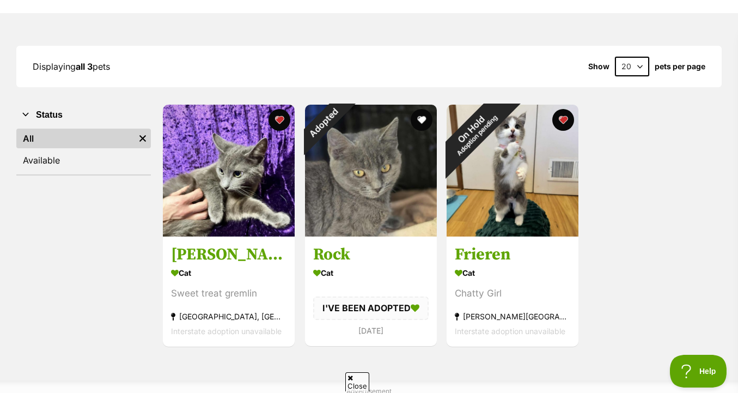
scroll to position [0, 0]
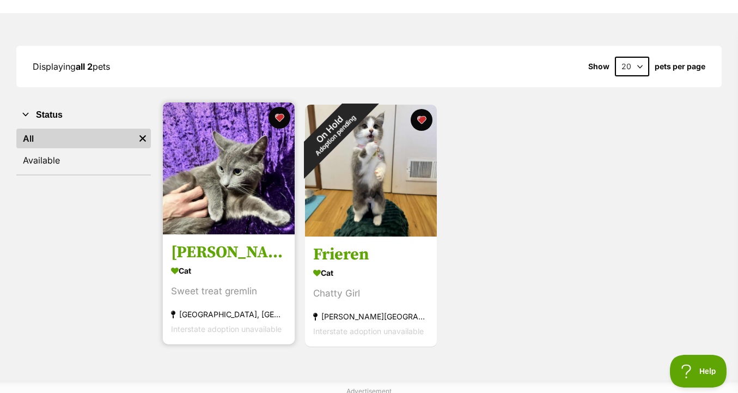
click at [186, 178] on img at bounding box center [229, 168] width 132 height 132
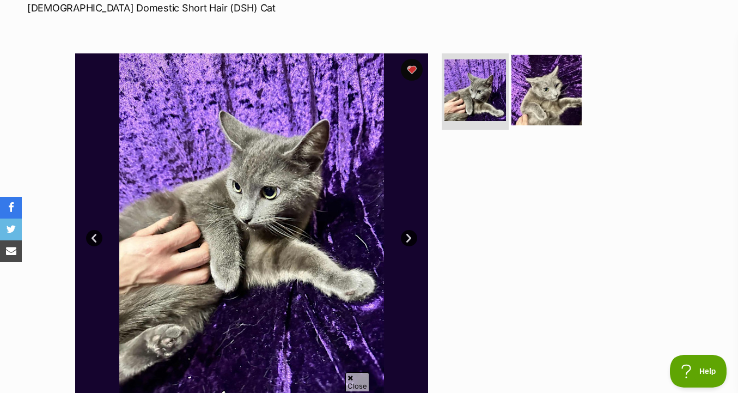
click at [558, 81] on img at bounding box center [547, 90] width 70 height 70
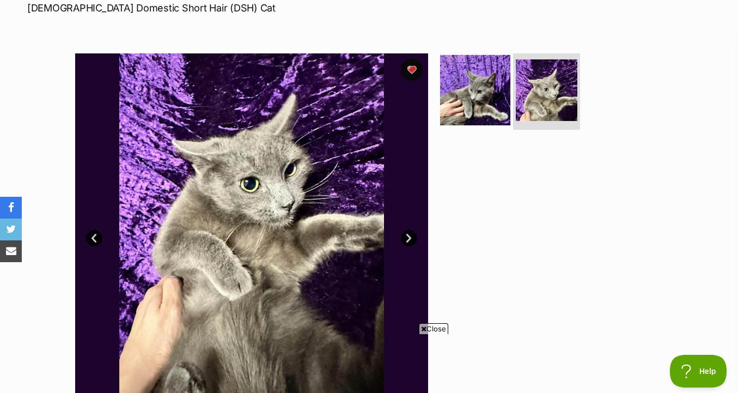
click at [497, 116] on img at bounding box center [475, 90] width 70 height 70
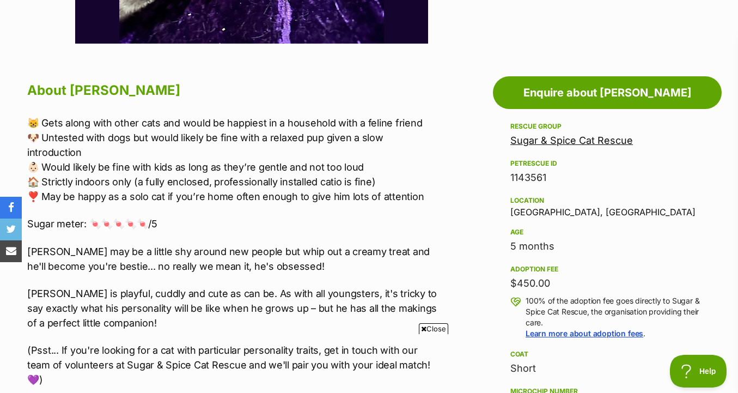
scroll to position [537, 0]
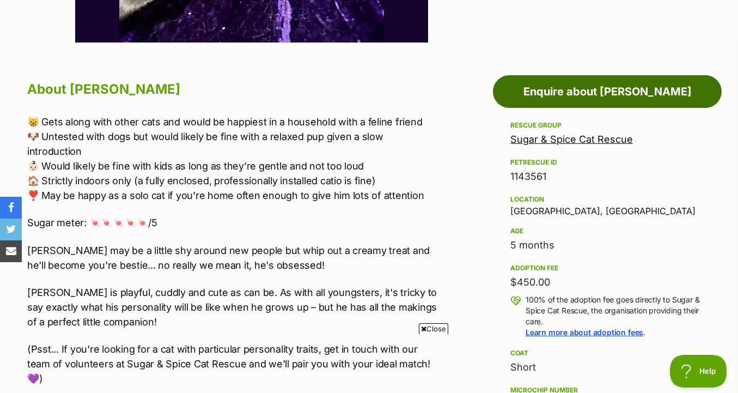
click at [576, 92] on link "Enquire about [PERSON_NAME]" at bounding box center [607, 91] width 229 height 33
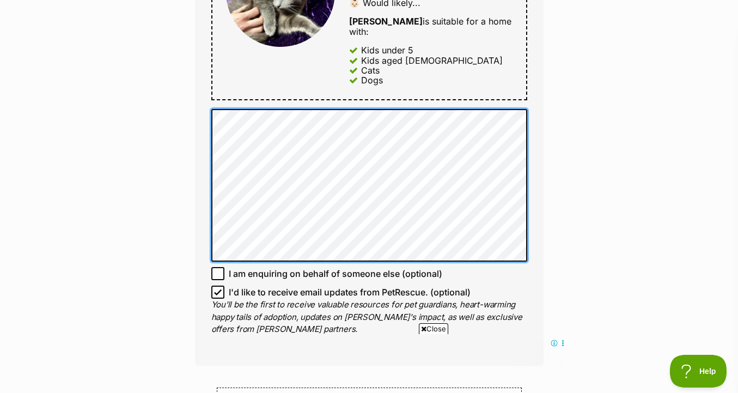
scroll to position [694, 0]
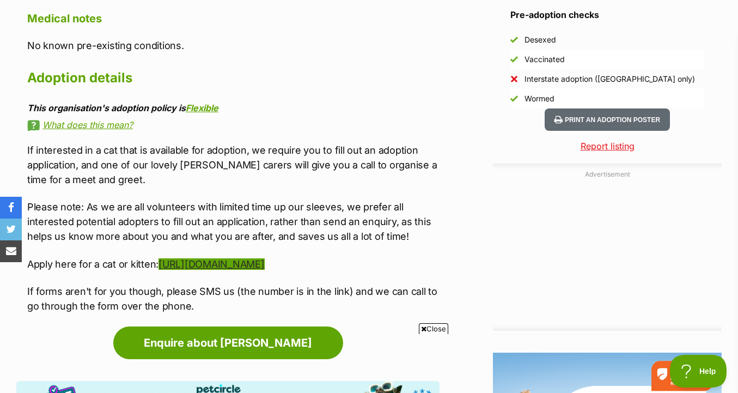
click at [264, 258] on link "[URL][DOMAIN_NAME]" at bounding box center [212, 263] width 106 height 11
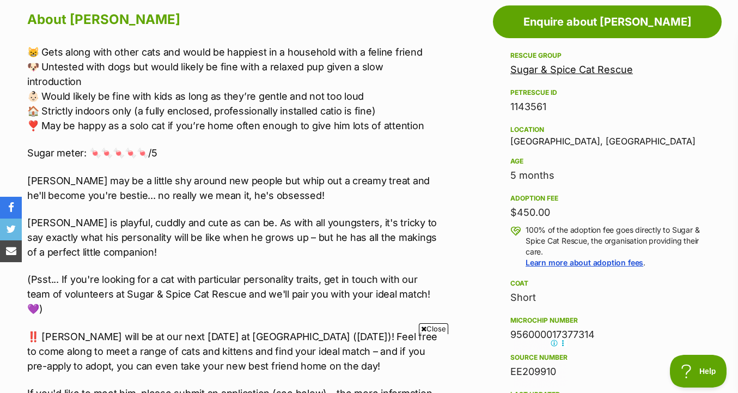
scroll to position [564, 0]
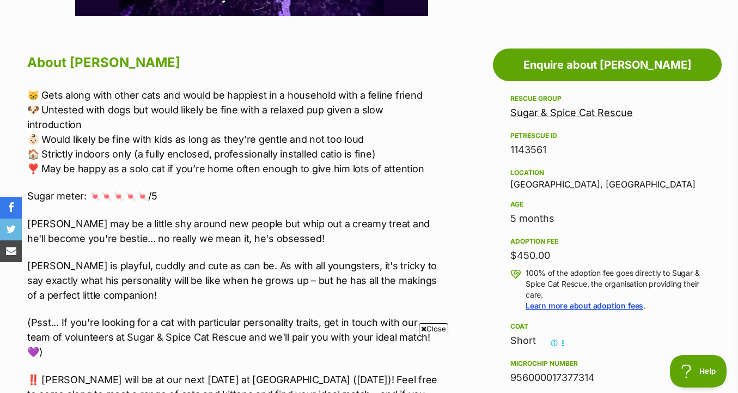
click at [575, 113] on link "Sugar & Spice Cat Rescue" at bounding box center [572, 112] width 123 height 11
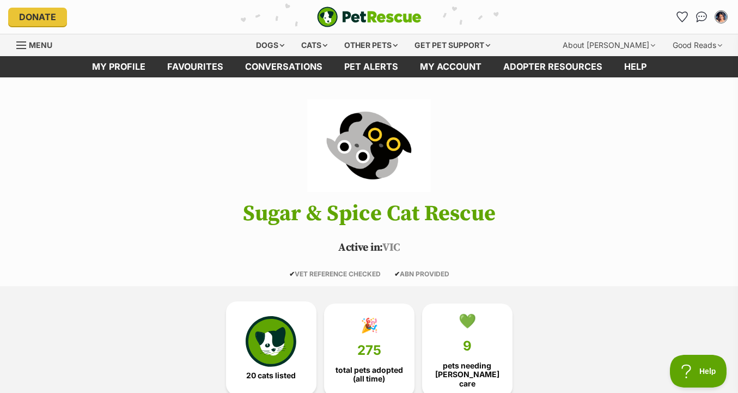
click at [280, 321] on img at bounding box center [271, 341] width 50 height 50
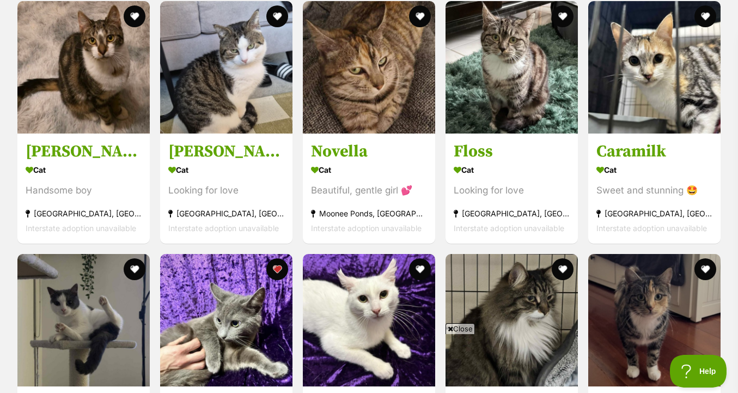
scroll to position [1164, 0]
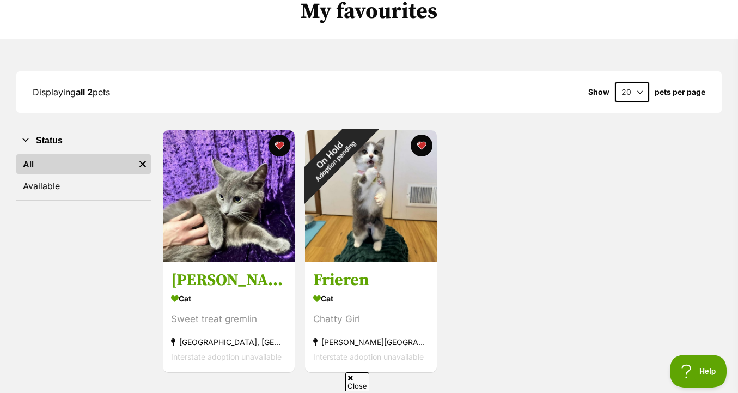
scroll to position [113, 0]
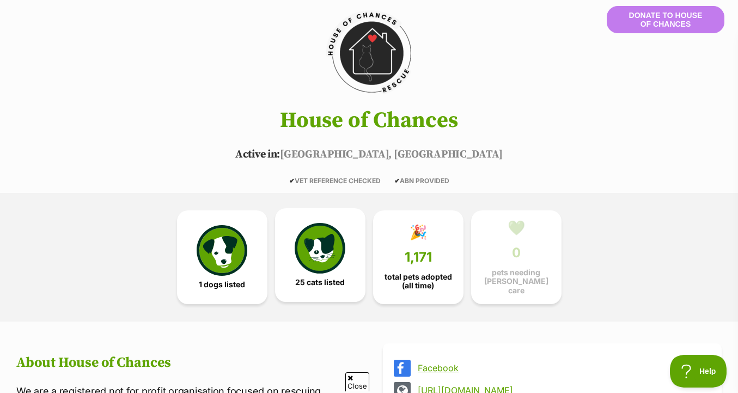
click at [303, 263] on img at bounding box center [320, 248] width 50 height 50
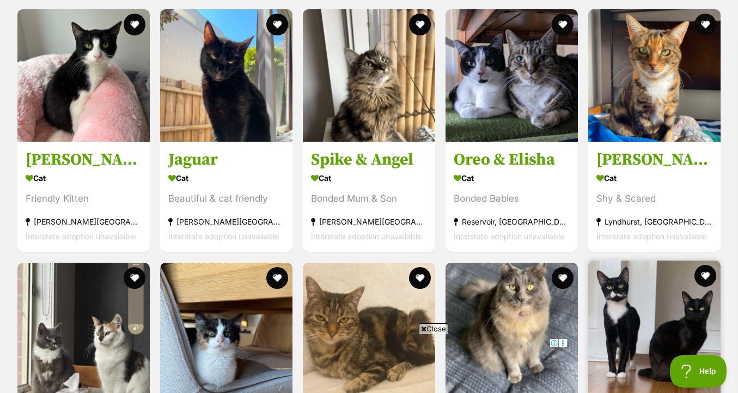
scroll to position [1865, 0]
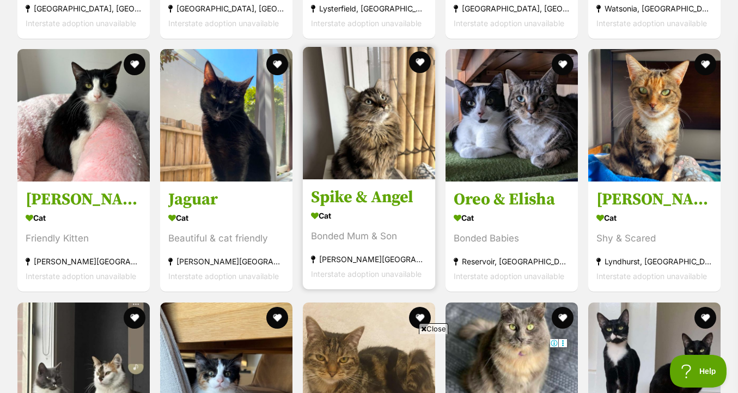
click at [362, 144] on img at bounding box center [369, 113] width 132 height 132
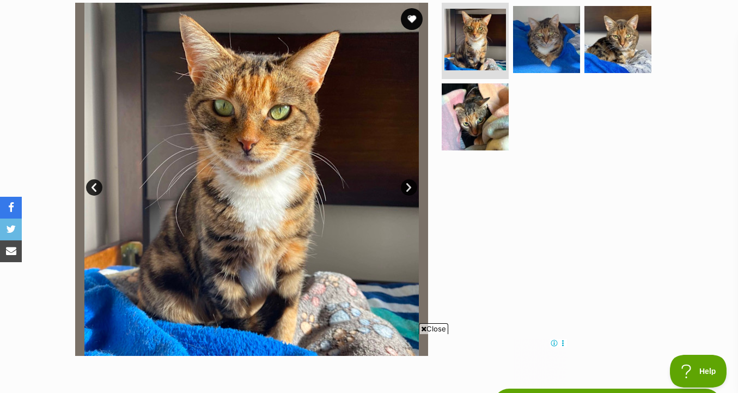
scroll to position [199, 0]
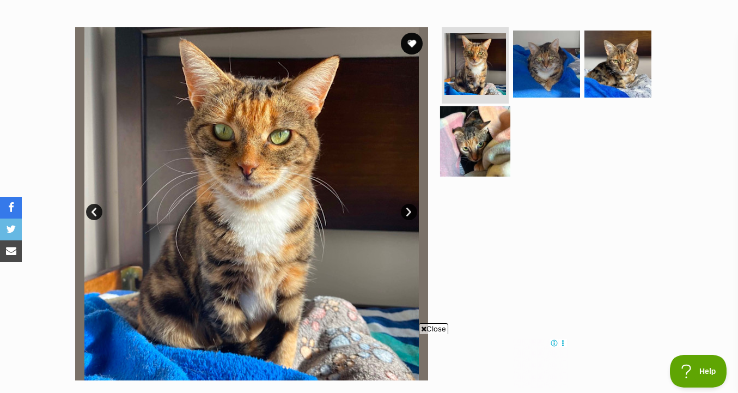
click at [477, 153] on img at bounding box center [475, 141] width 70 height 70
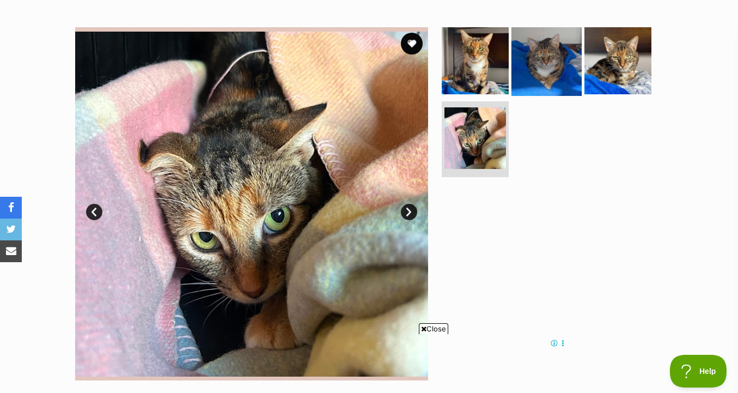
click at [543, 80] on img at bounding box center [547, 61] width 70 height 70
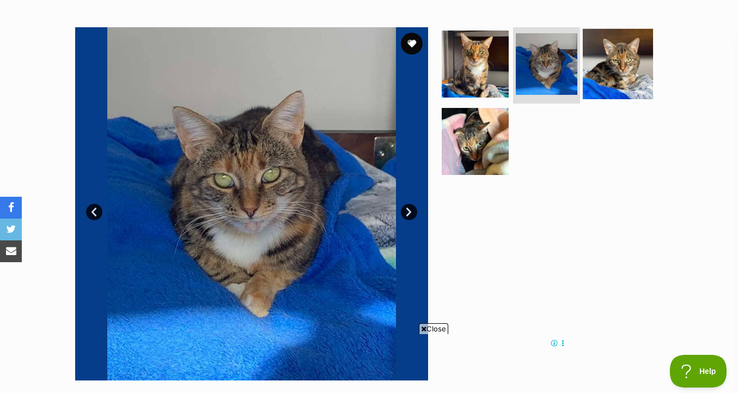
click at [632, 74] on img at bounding box center [618, 64] width 70 height 70
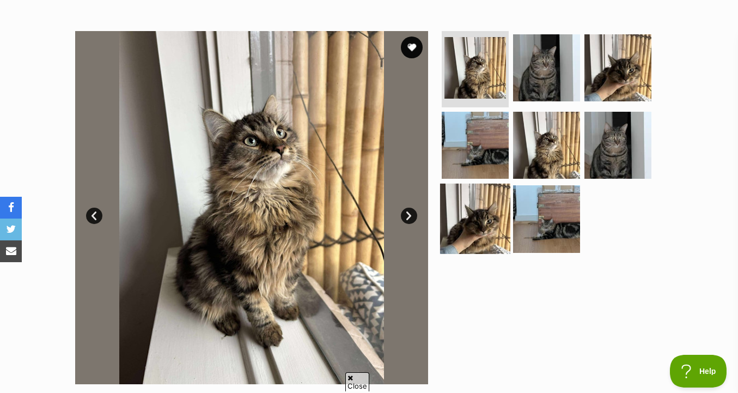
click at [474, 212] on img at bounding box center [475, 219] width 70 height 70
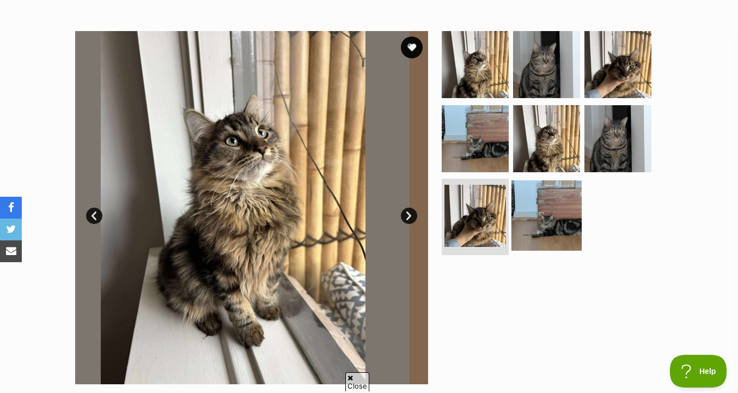
click at [515, 217] on img at bounding box center [547, 215] width 70 height 70
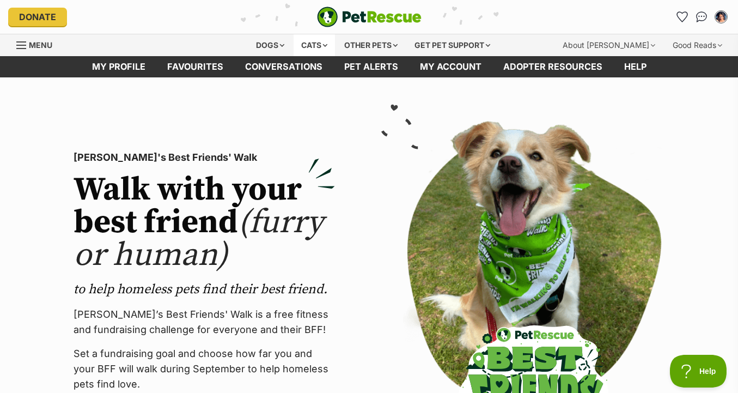
click at [321, 50] on div "Cats" at bounding box center [314, 45] width 41 height 22
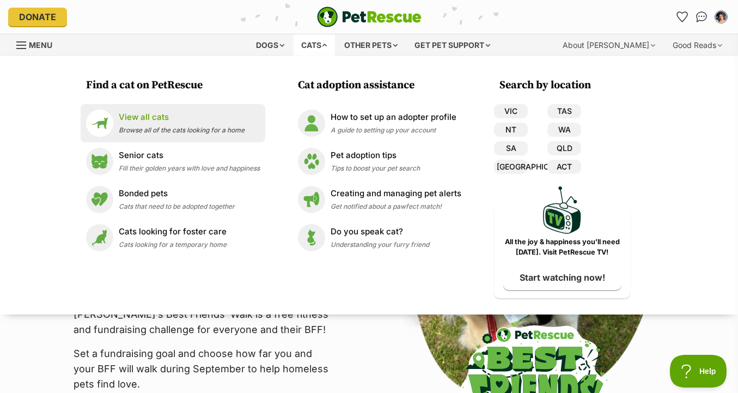
click at [215, 125] on div "View all cats Browse all of the cats looking for a home" at bounding box center [182, 122] width 126 height 23
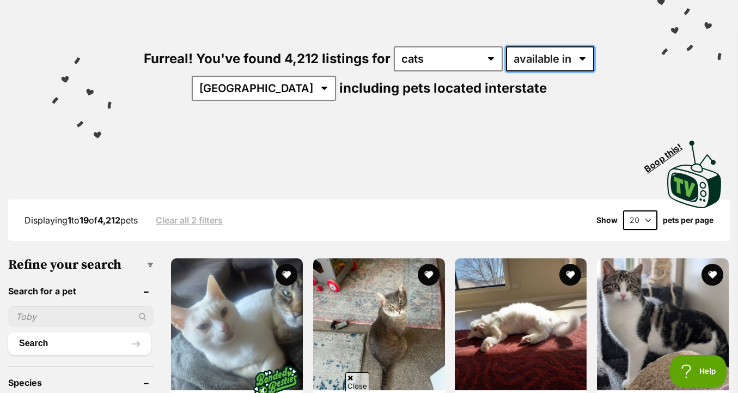
click at [535, 65] on select "available in located in" at bounding box center [550, 58] width 88 height 25
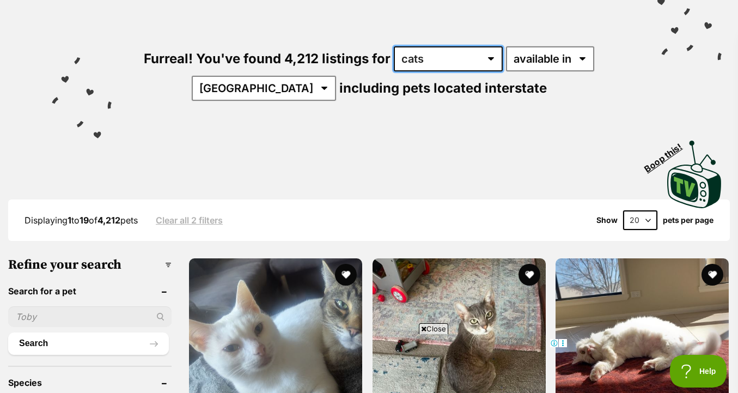
click at [478, 59] on select "any type of pet cats dogs other pets" at bounding box center [448, 58] width 109 height 25
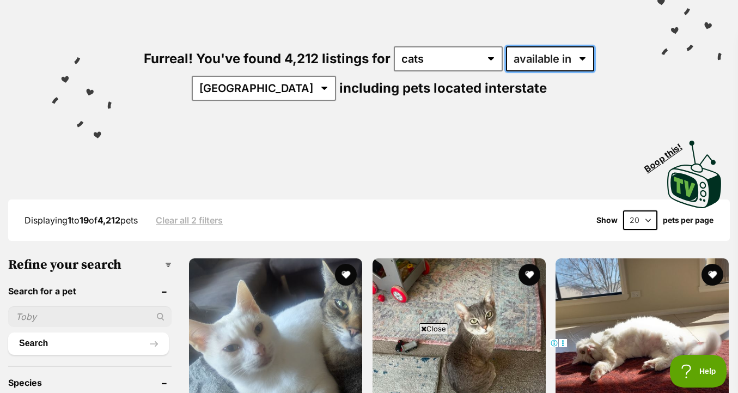
click at [521, 63] on select "available in located in" at bounding box center [550, 58] width 88 height 25
select select "disabled"
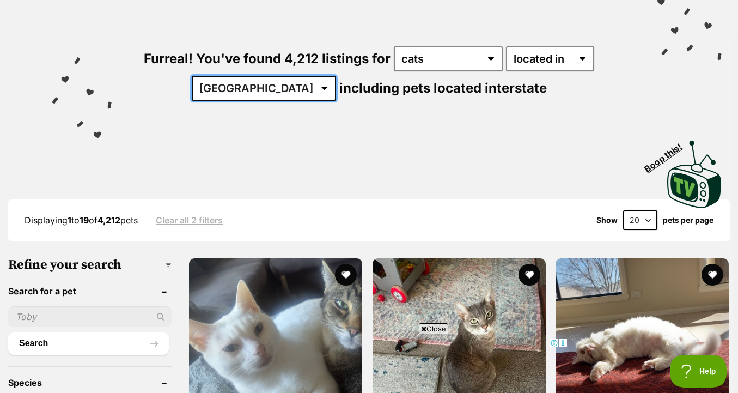
click at [289, 89] on select "[GEOGRAPHIC_DATA] [GEOGRAPHIC_DATA] [GEOGRAPHIC_DATA] [GEOGRAPHIC_DATA] [GEOGRA…" at bounding box center [264, 88] width 144 height 25
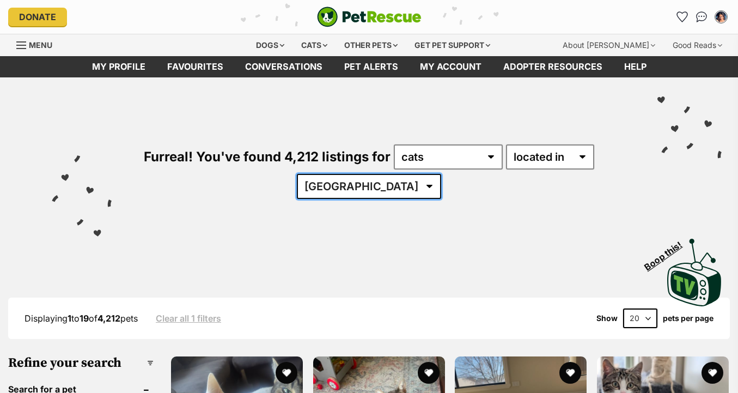
click at [378, 191] on select "[GEOGRAPHIC_DATA] [GEOGRAPHIC_DATA] [GEOGRAPHIC_DATA] [GEOGRAPHIC_DATA] [GEOGRA…" at bounding box center [369, 186] width 144 height 25
select select "VIC"
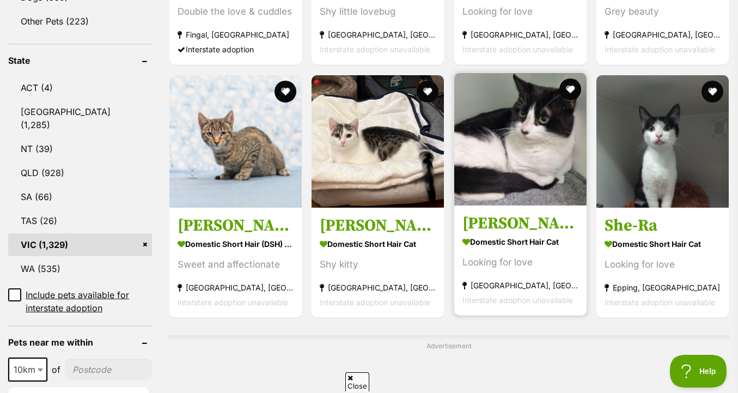
scroll to position [559, 0]
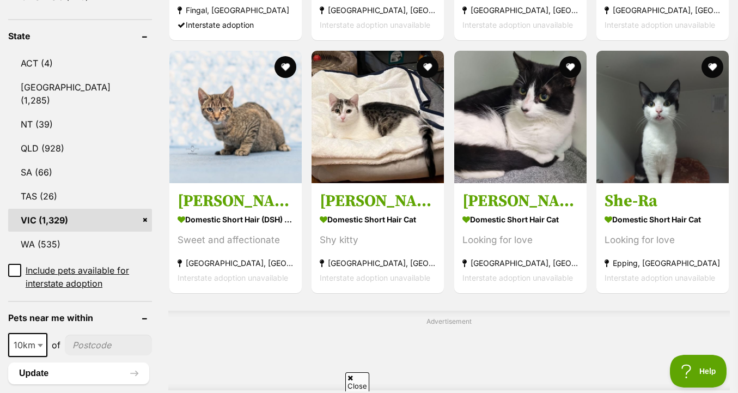
click at [82, 335] on input"] "postcode" at bounding box center [108, 345] width 87 height 21
type input"] "3144"
click at [88, 362] on button "Update" at bounding box center [78, 373] width 141 height 22
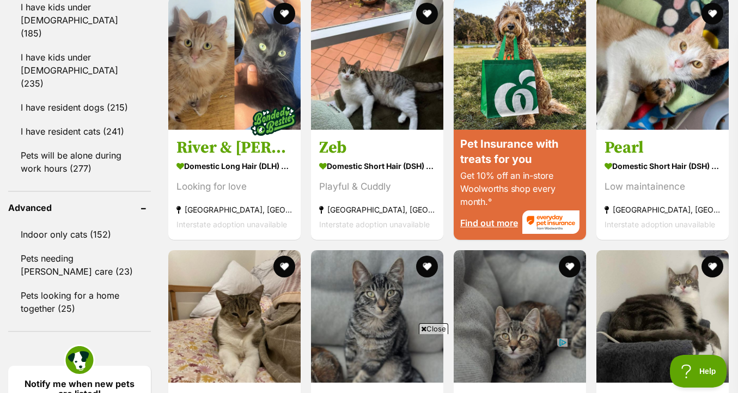
scroll to position [1025, 0]
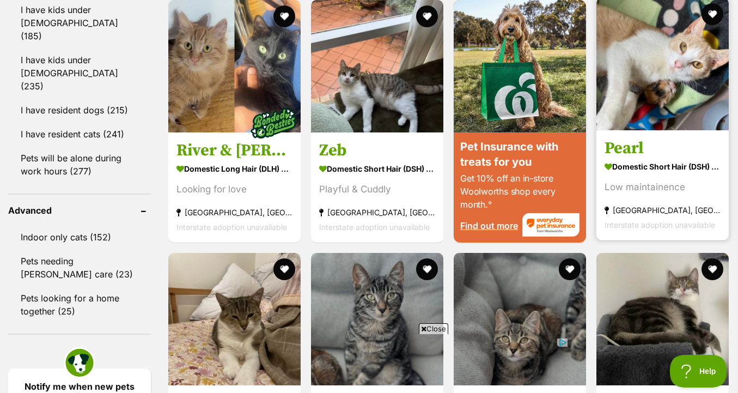
click at [664, 148] on h3 "Pearl" at bounding box center [663, 148] width 116 height 21
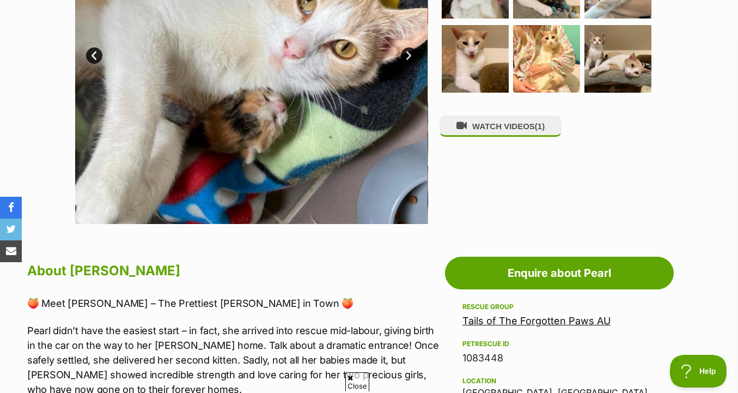
scroll to position [561, 0]
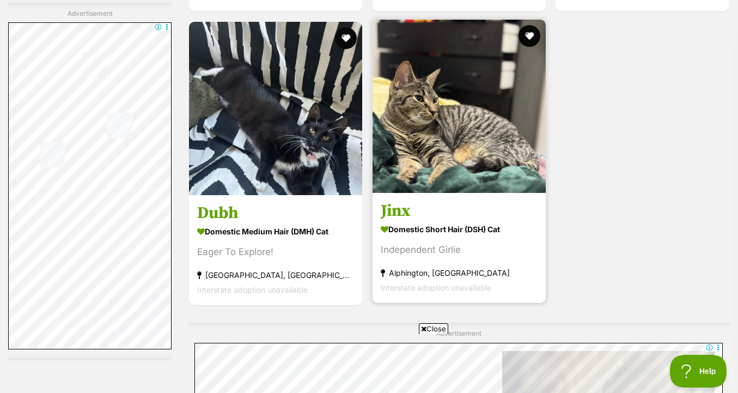
scroll to position [2709, 0]
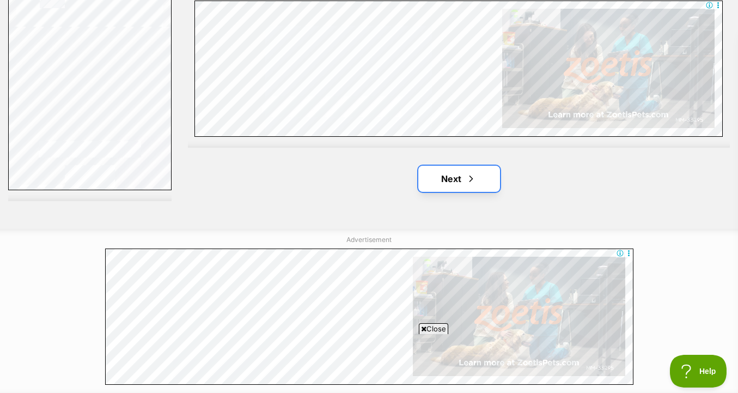
click at [464, 185] on link "Next" at bounding box center [460, 179] width 82 height 26
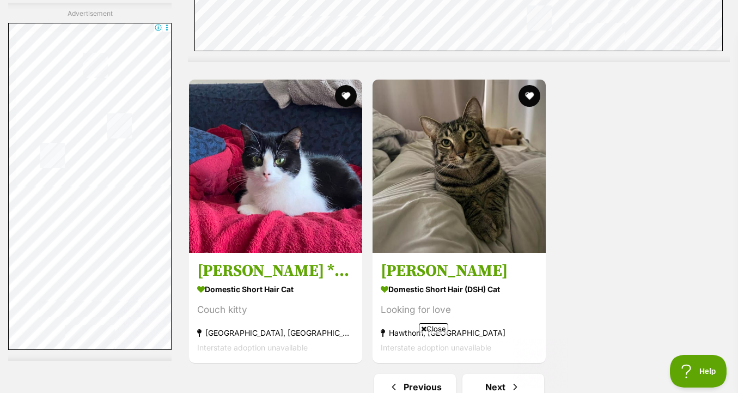
scroll to position [2562, 0]
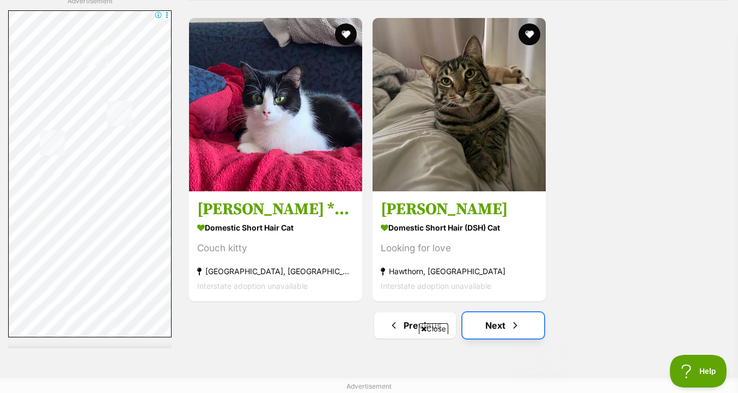
click at [498, 326] on link "Next" at bounding box center [504, 325] width 82 height 26
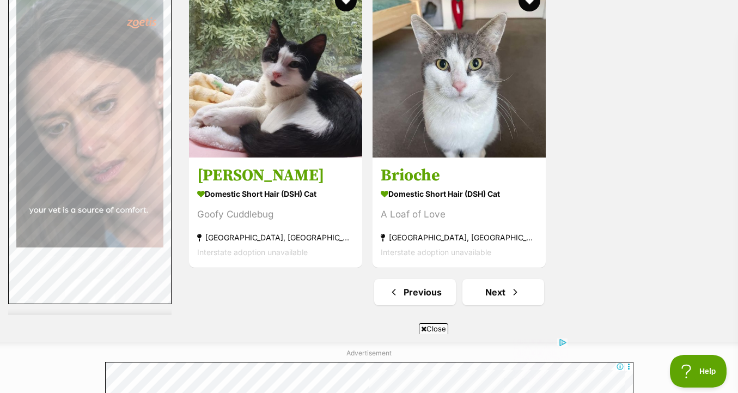
scroll to position [2698, 0]
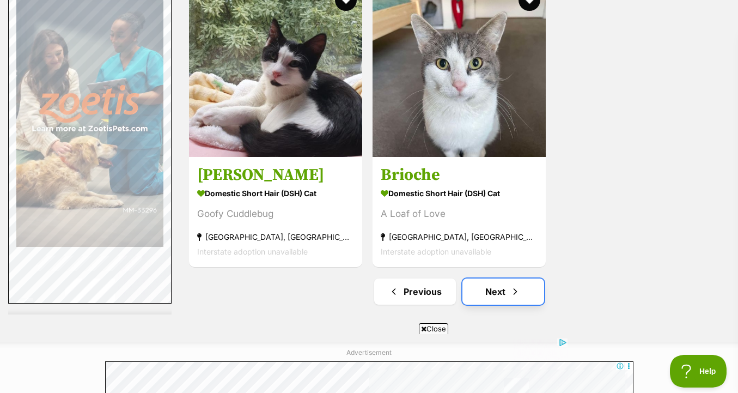
click at [521, 278] on link "Next" at bounding box center [504, 291] width 82 height 26
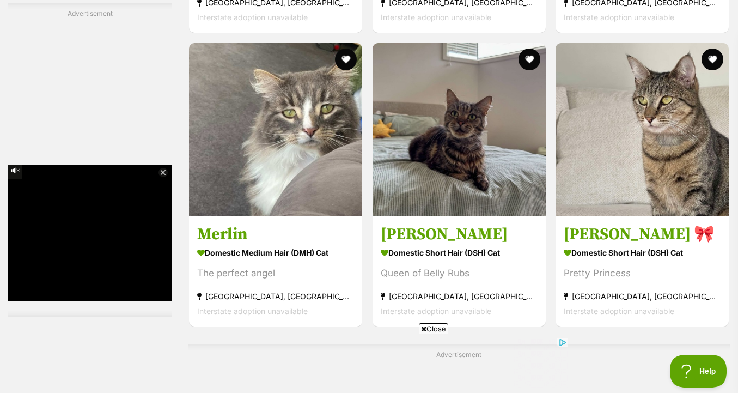
scroll to position [2057, 0]
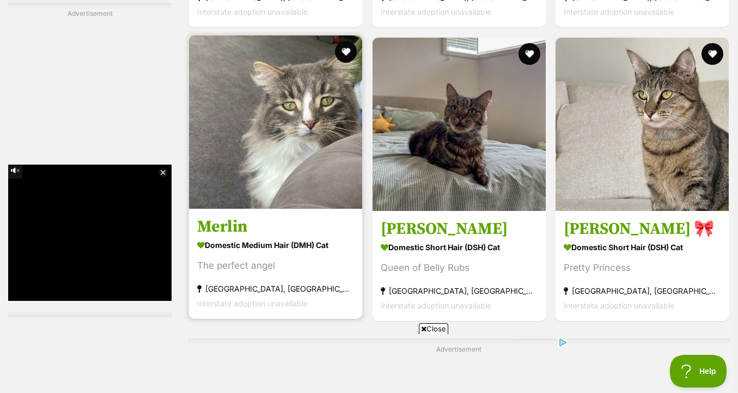
click at [260, 196] on img at bounding box center [275, 121] width 173 height 173
